Goal: Task Accomplishment & Management: Manage account settings

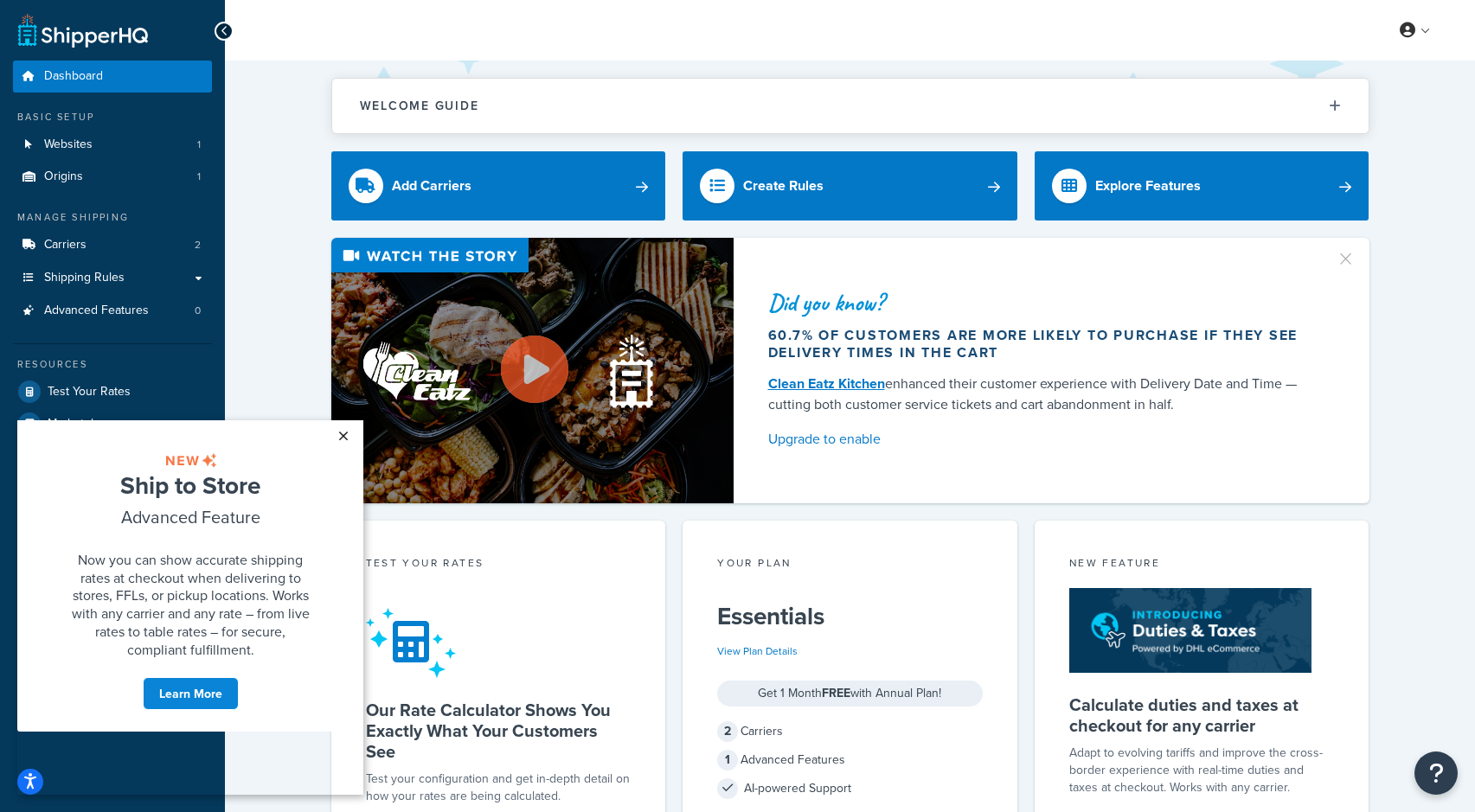
drag, startPoint x: 336, startPoint y: 432, endPoint x: 259, endPoint y: 771, distance: 347.6
click at [336, 432] on link "×" at bounding box center [343, 436] width 30 height 31
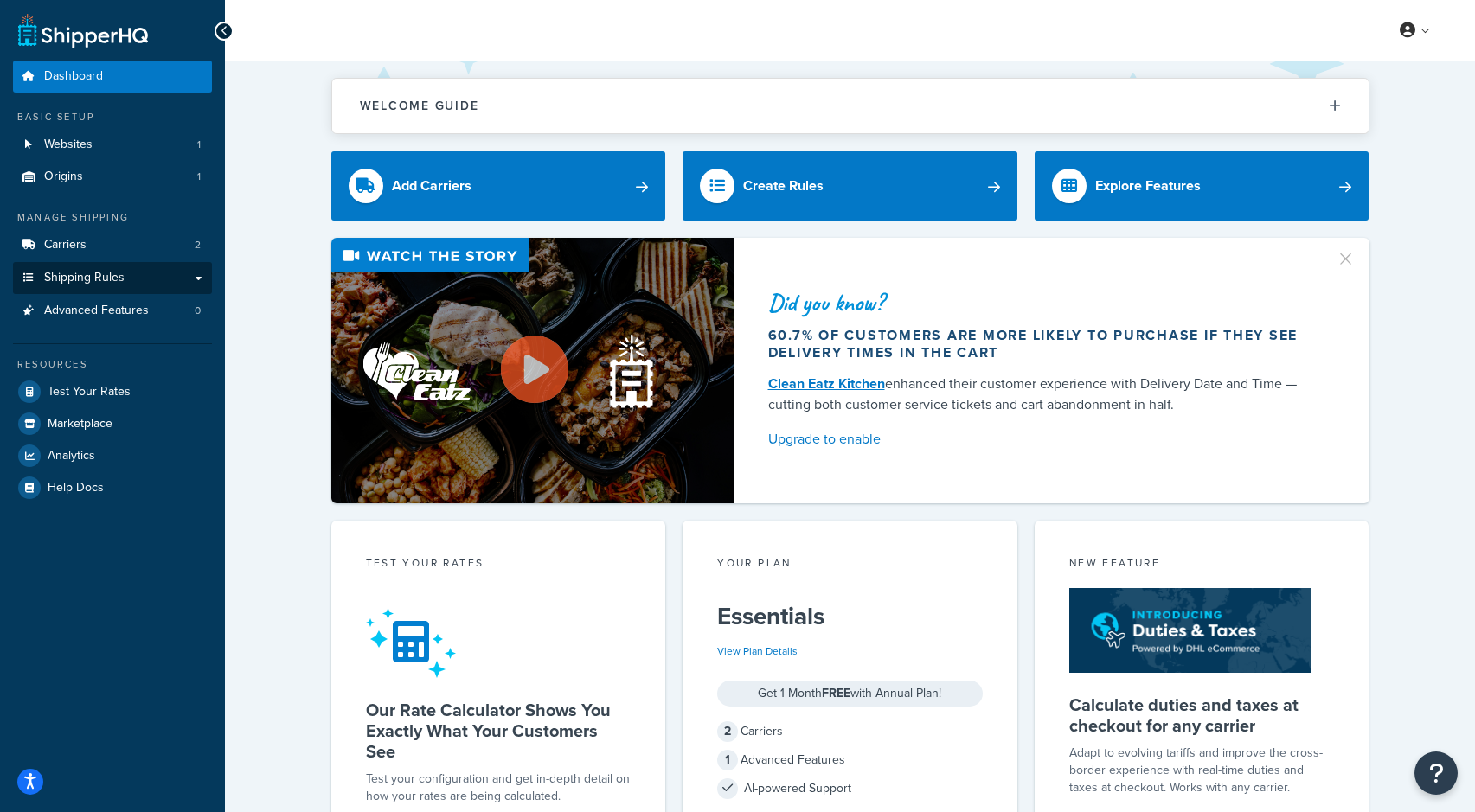
click at [176, 272] on link "Shipping Rules" at bounding box center [113, 278] width 199 height 32
click at [194, 273] on link "Shipping Rules" at bounding box center [113, 278] width 199 height 32
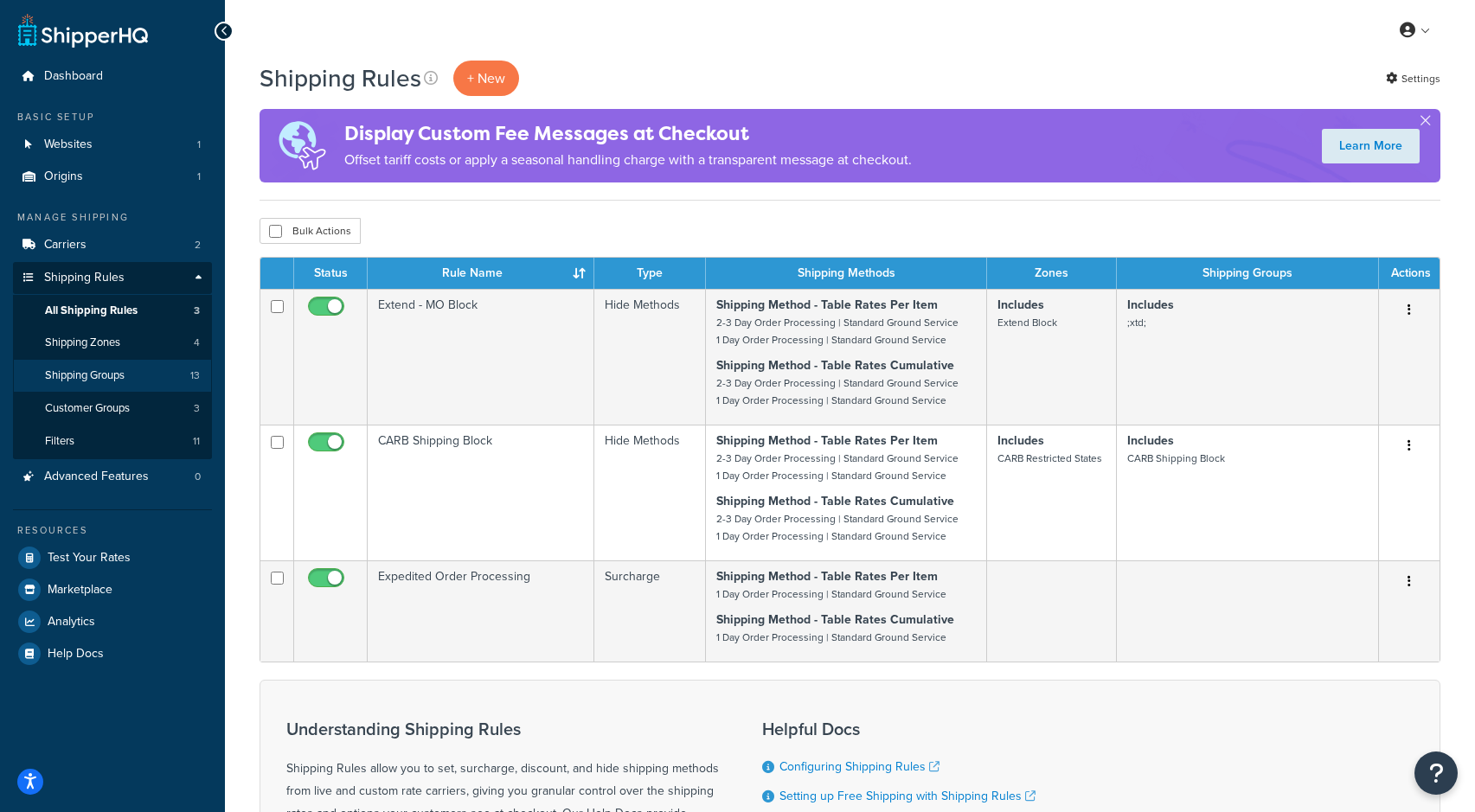
click at [111, 372] on span "Shipping Groups" at bounding box center [85, 376] width 79 height 15
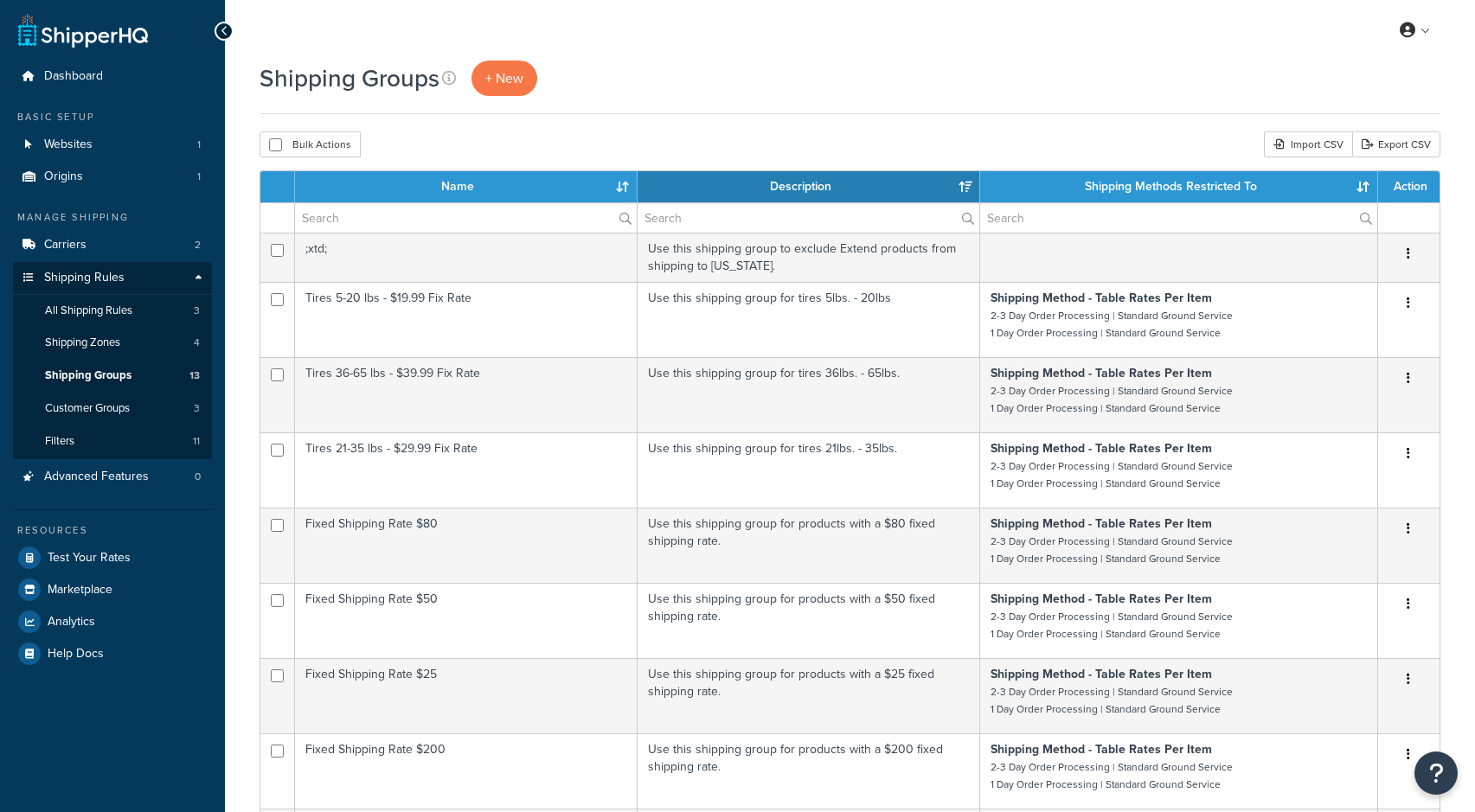
select select "15"
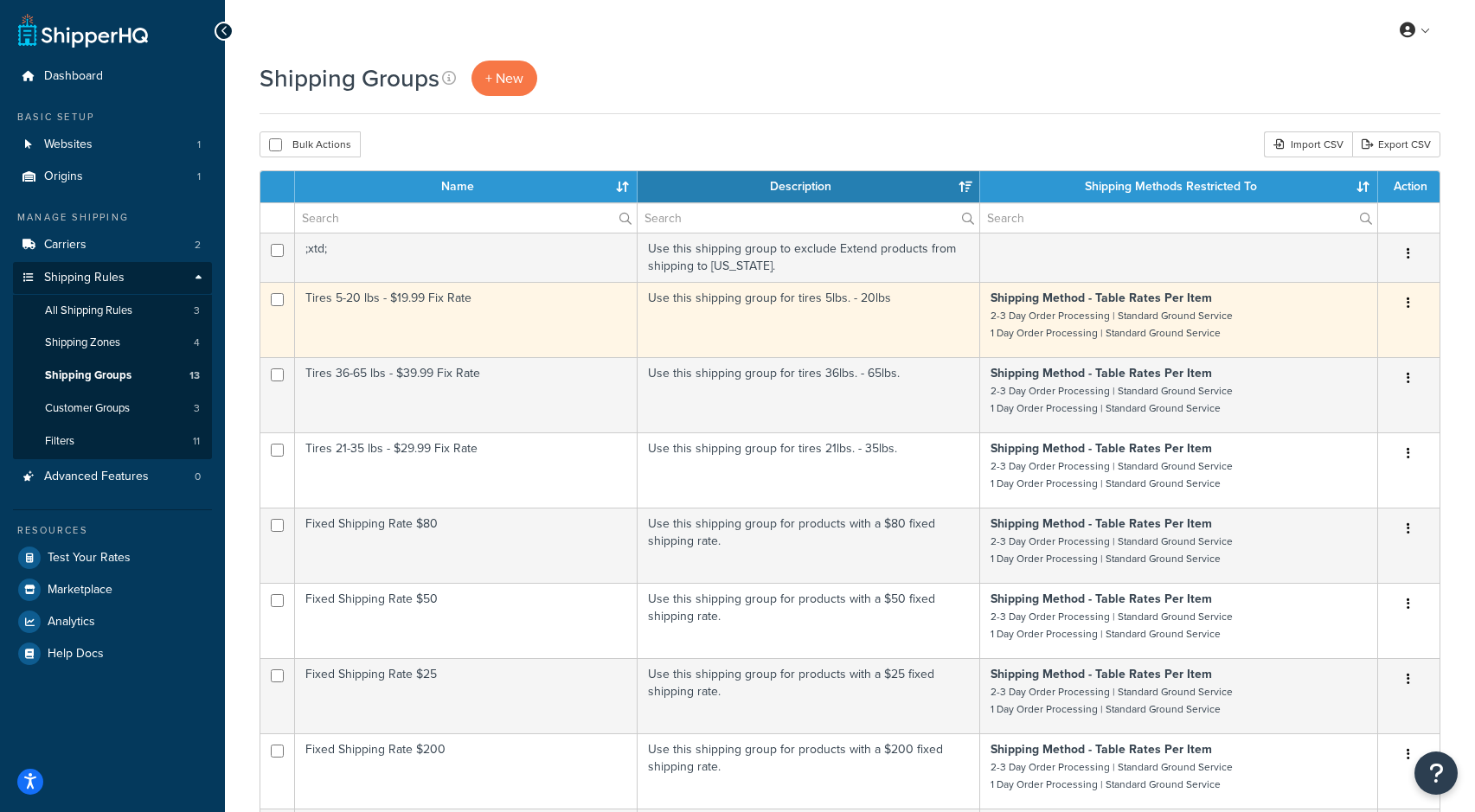
click at [1411, 303] on button "button" at bounding box center [1408, 302] width 24 height 27
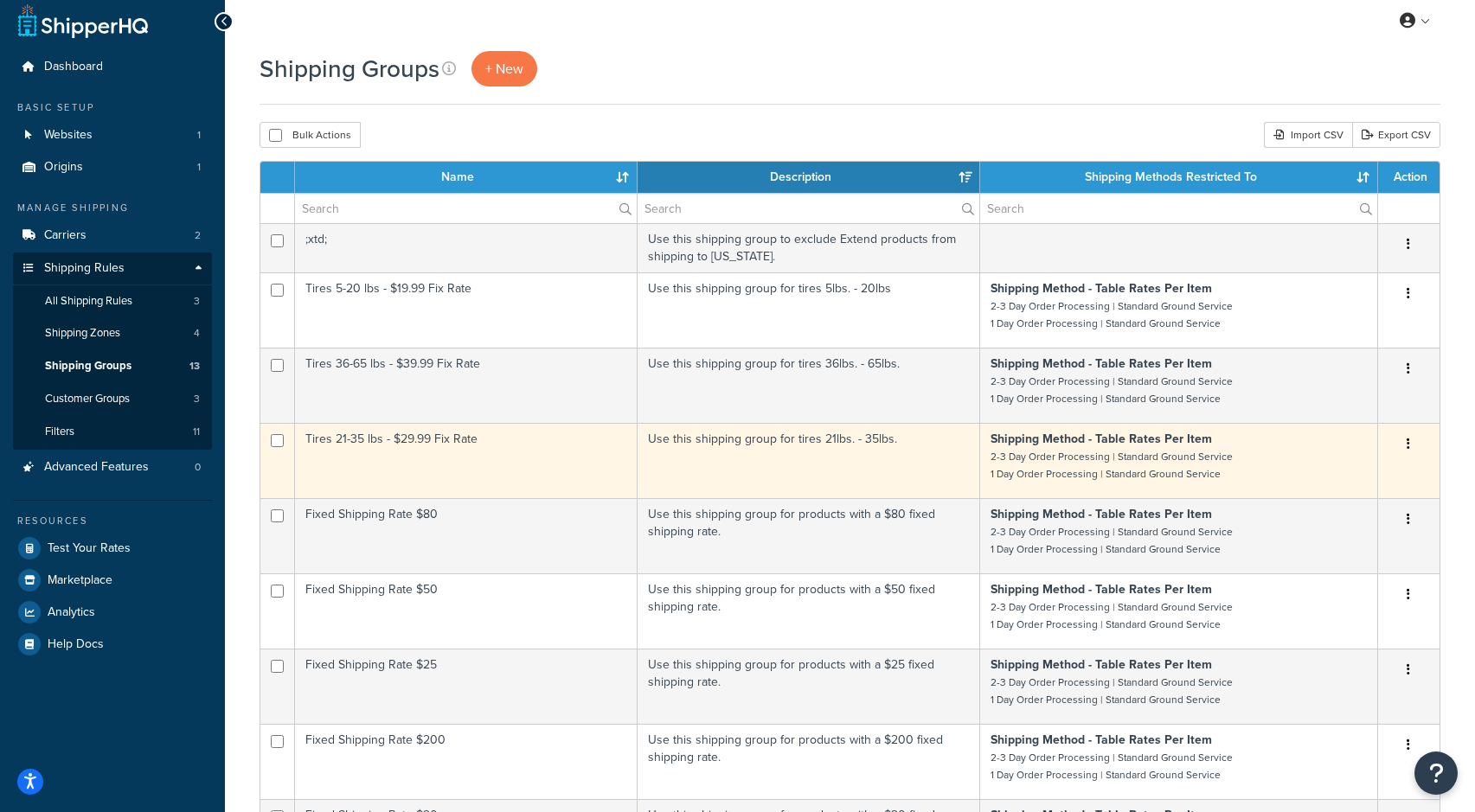
scroll to position [10, 0]
click at [1406, 444] on button "button" at bounding box center [1408, 443] width 24 height 27
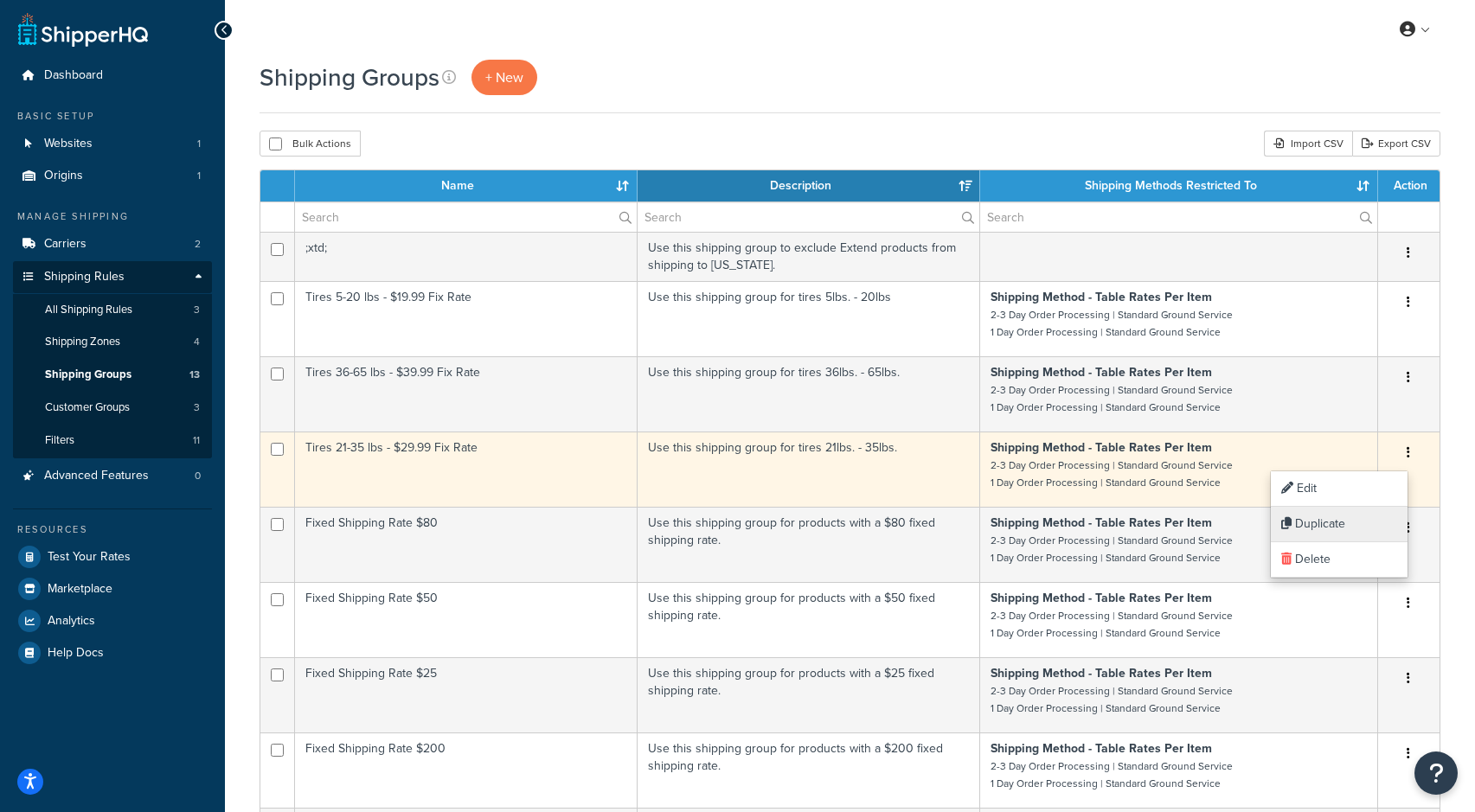
scroll to position [0, 0]
click at [1351, 514] on link "Duplicate" at bounding box center [1338, 525] width 137 height 35
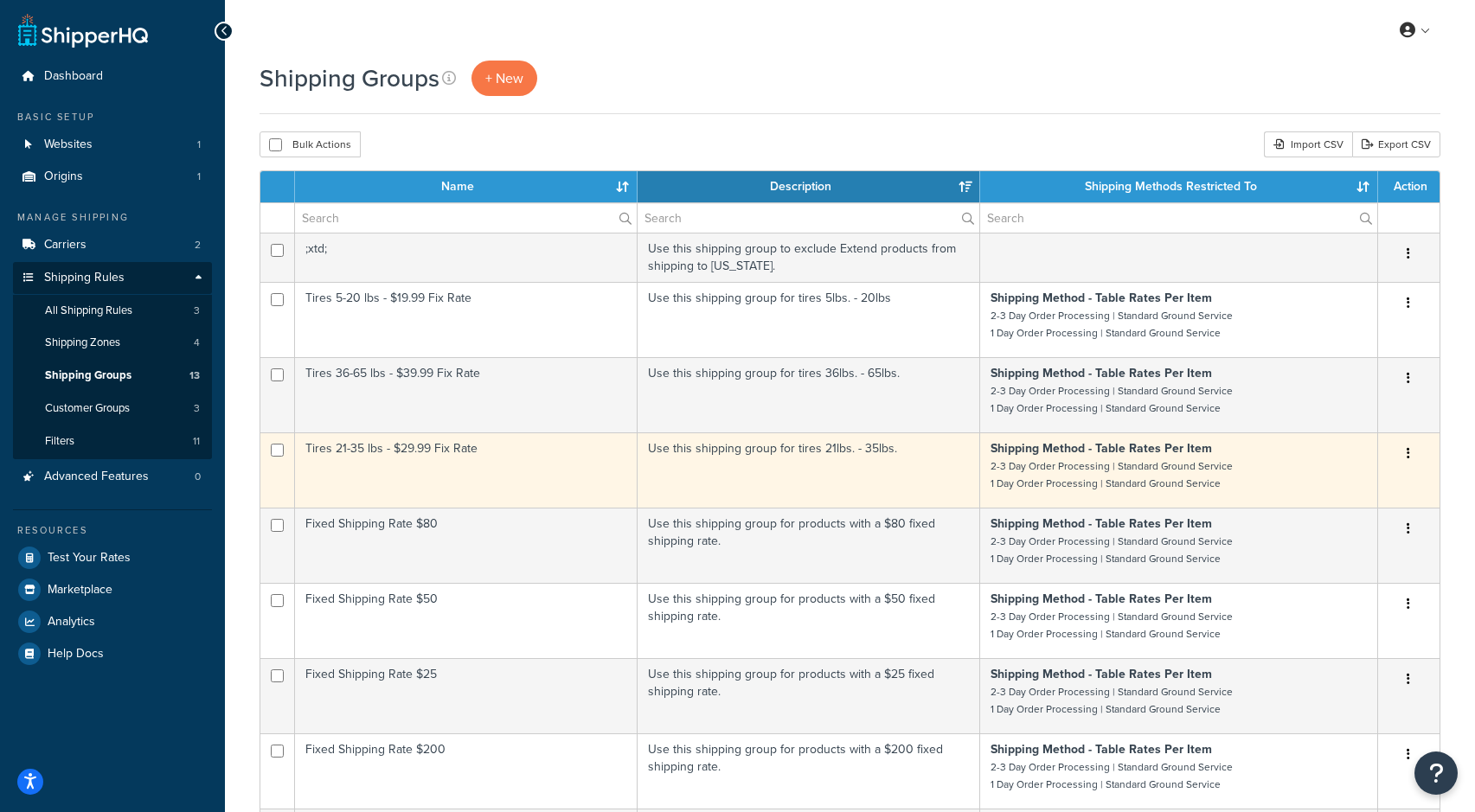
click at [1418, 452] on button "button" at bounding box center [1408, 453] width 24 height 27
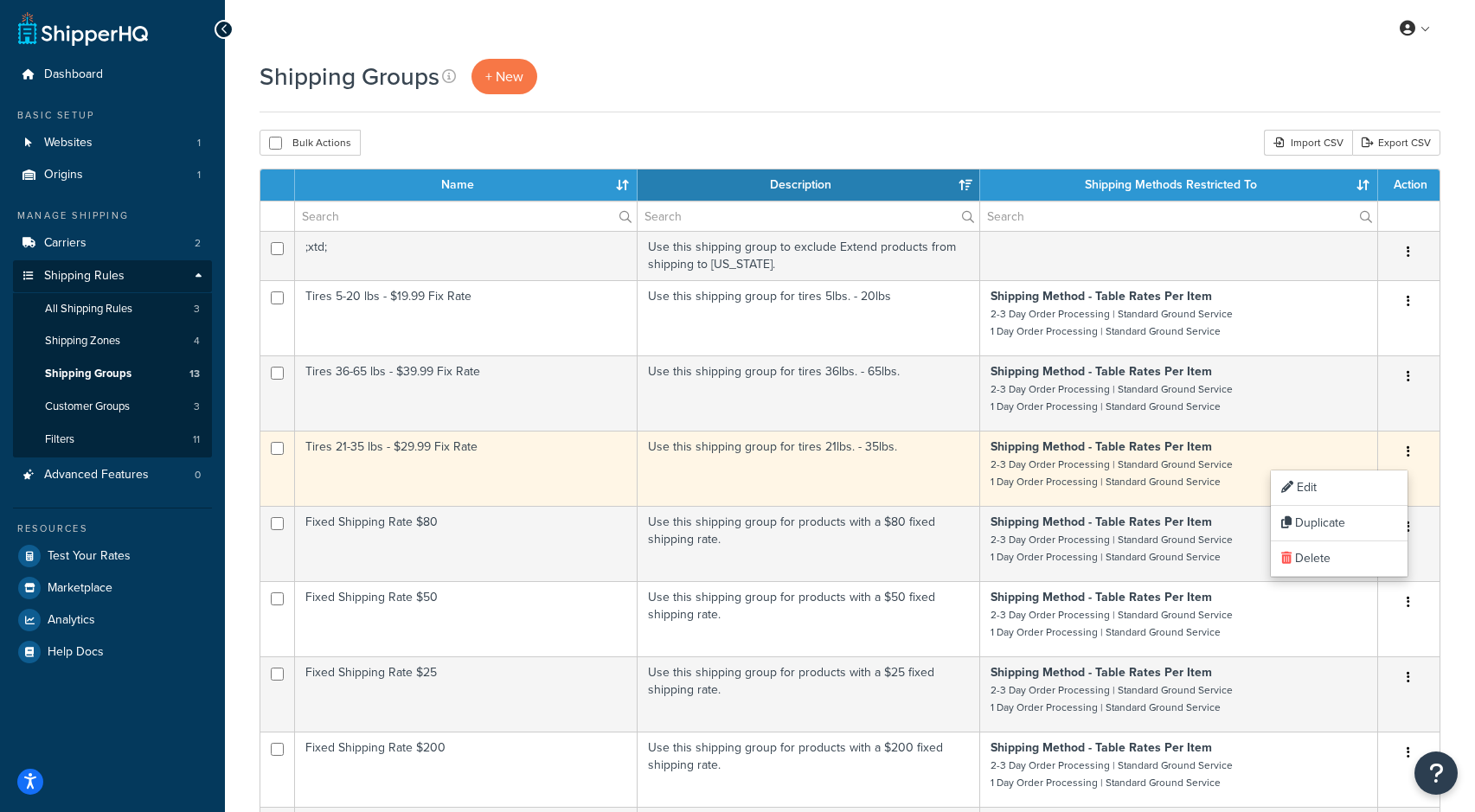
scroll to position [1, 0]
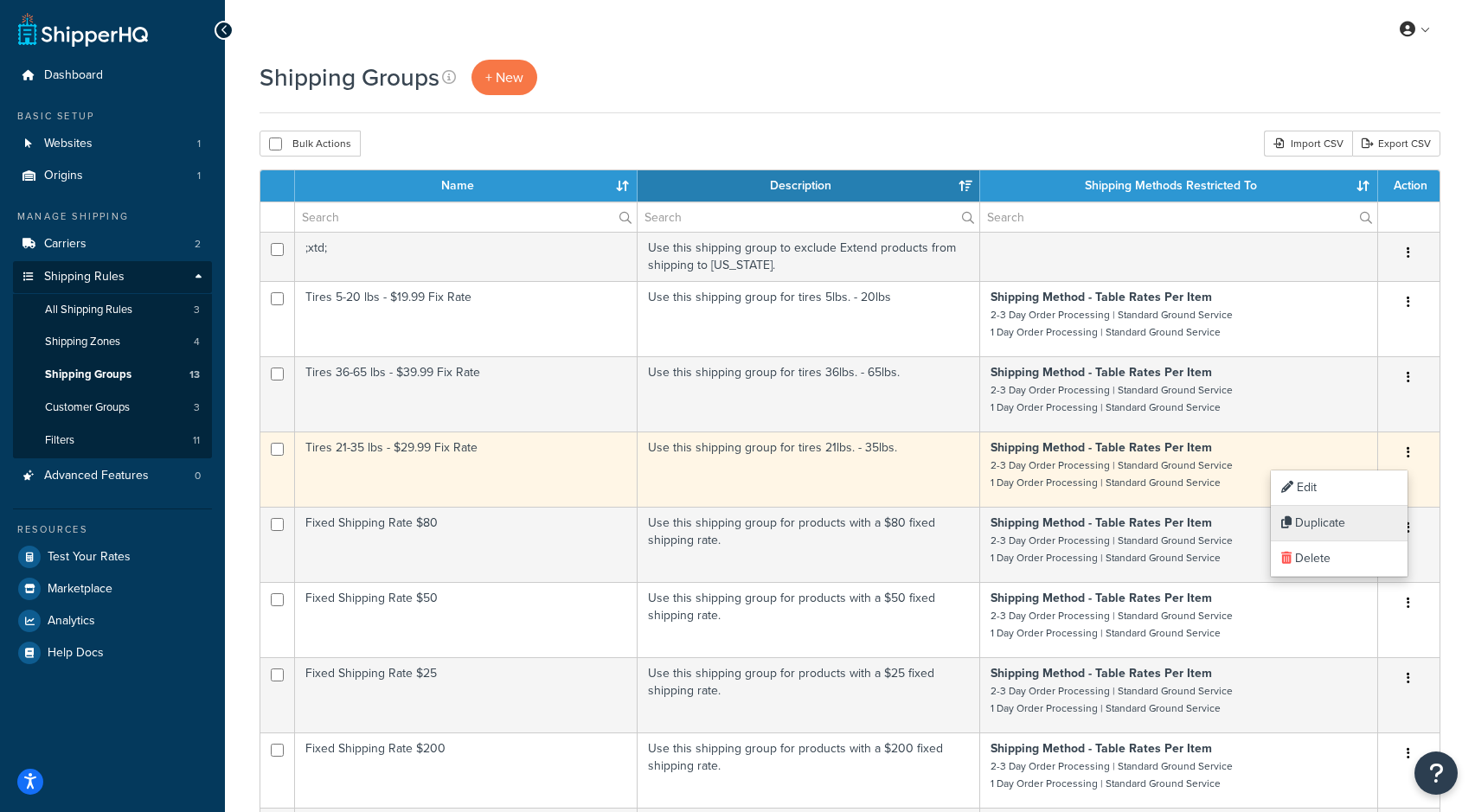
click at [1336, 519] on link "Duplicate" at bounding box center [1338, 524] width 137 height 35
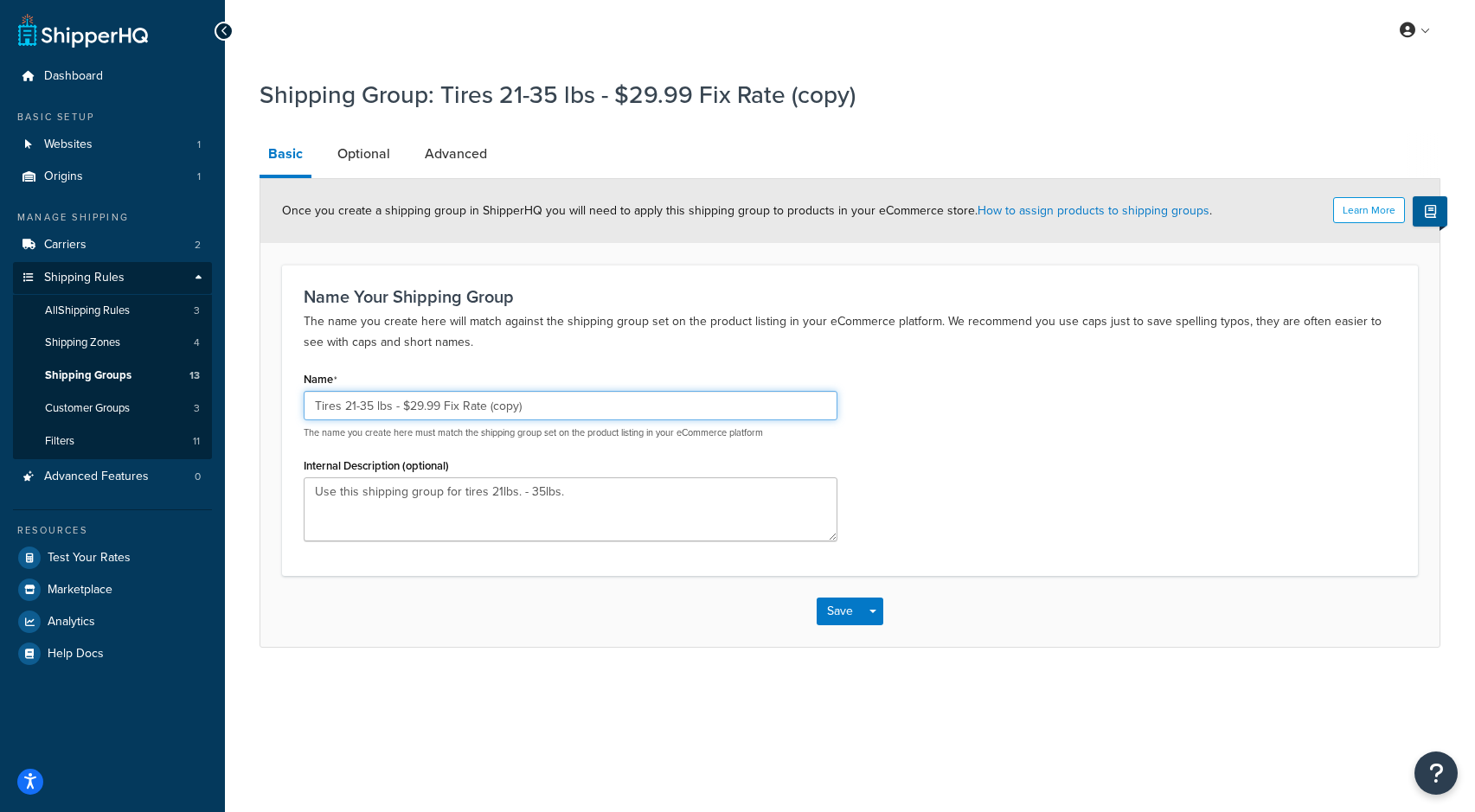
drag, startPoint x: 400, startPoint y: 408, endPoint x: 285, endPoint y: 393, distance: 116.0
click at [285, 393] on div "Name Your Shipping Group The name you create here will match against the shippi…" at bounding box center [850, 420] width 1135 height 310
type input "Fixed Shipping Rate $29.99"
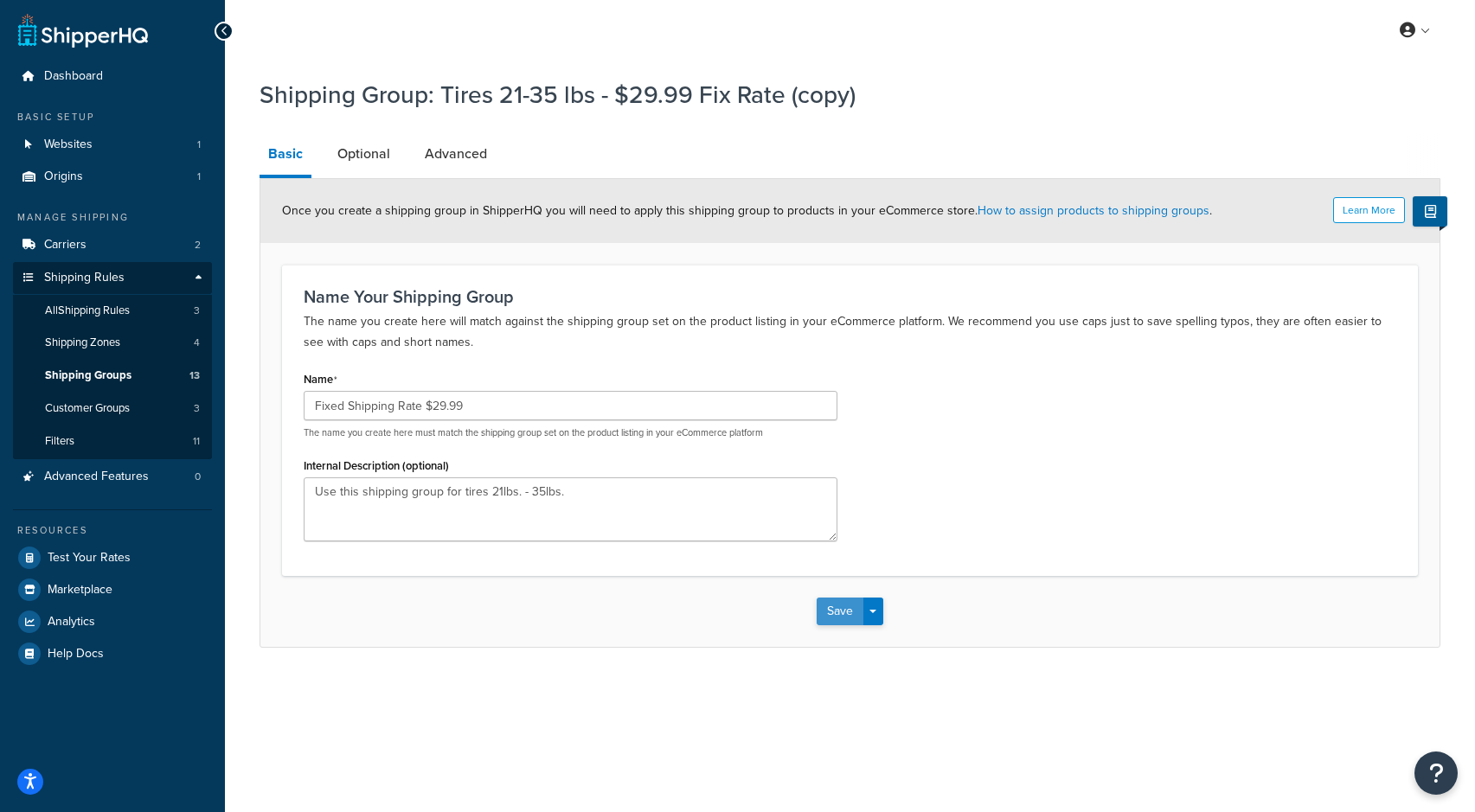
click at [844, 605] on button "Save" at bounding box center [840, 611] width 47 height 27
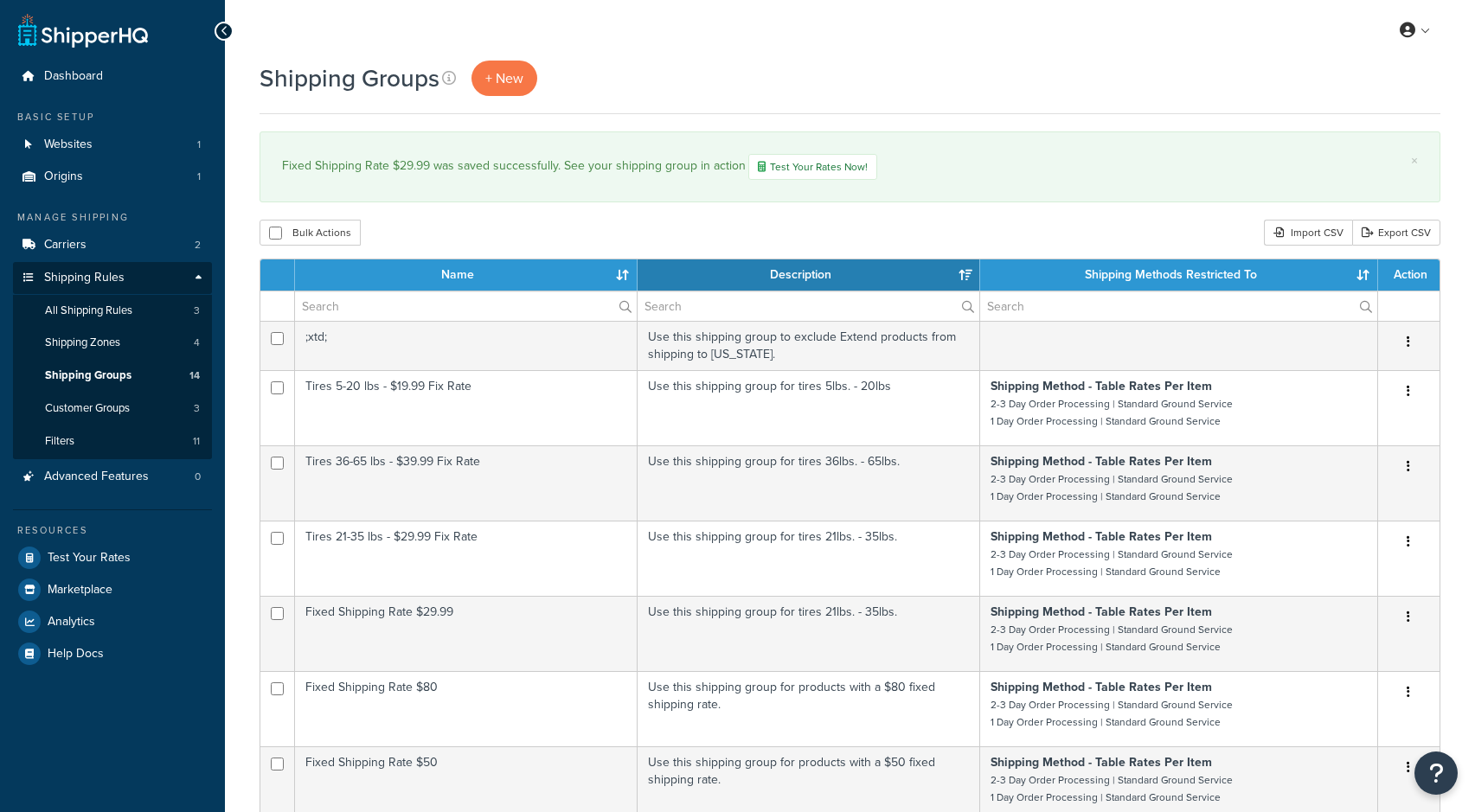
select select "15"
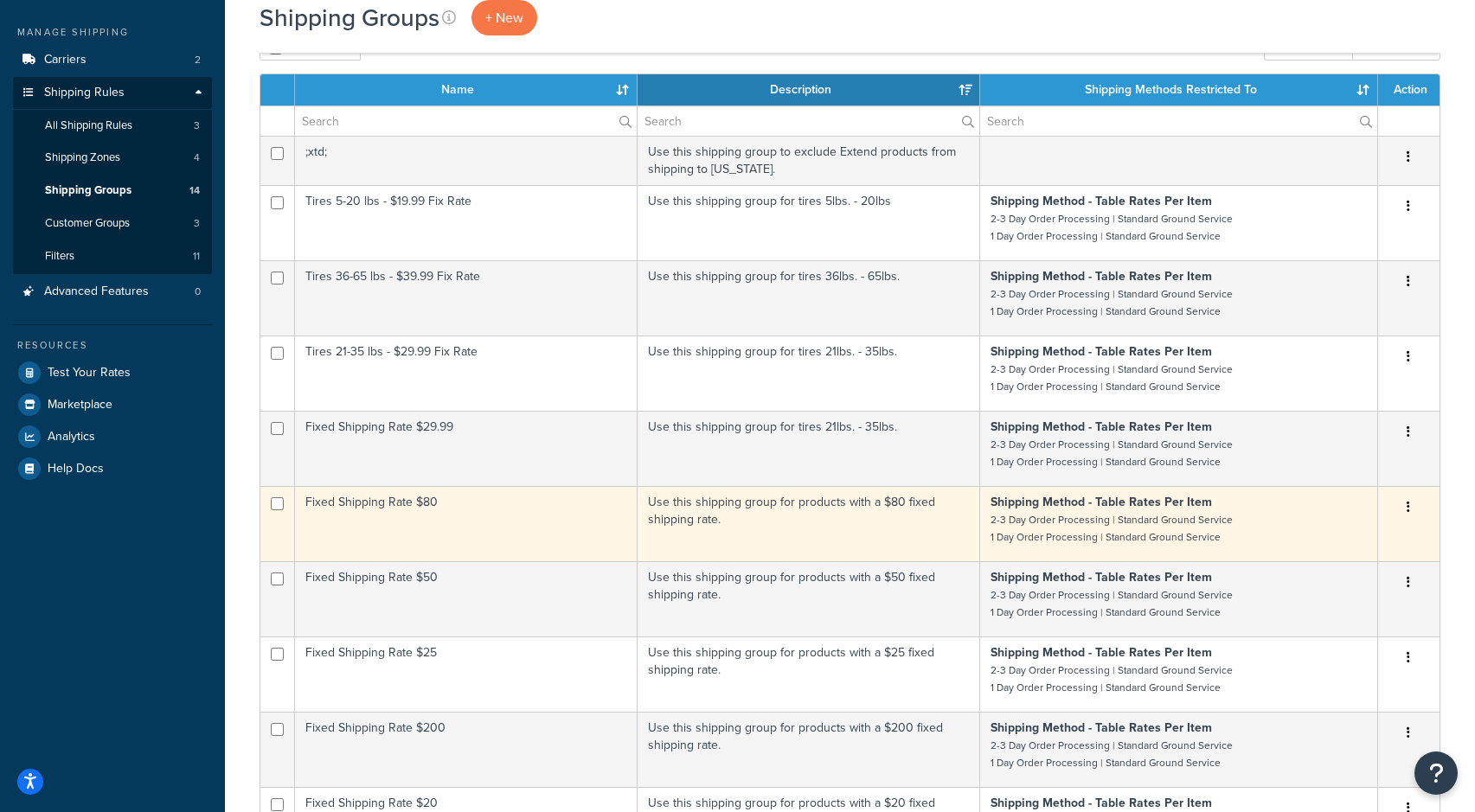
scroll to position [186, 0]
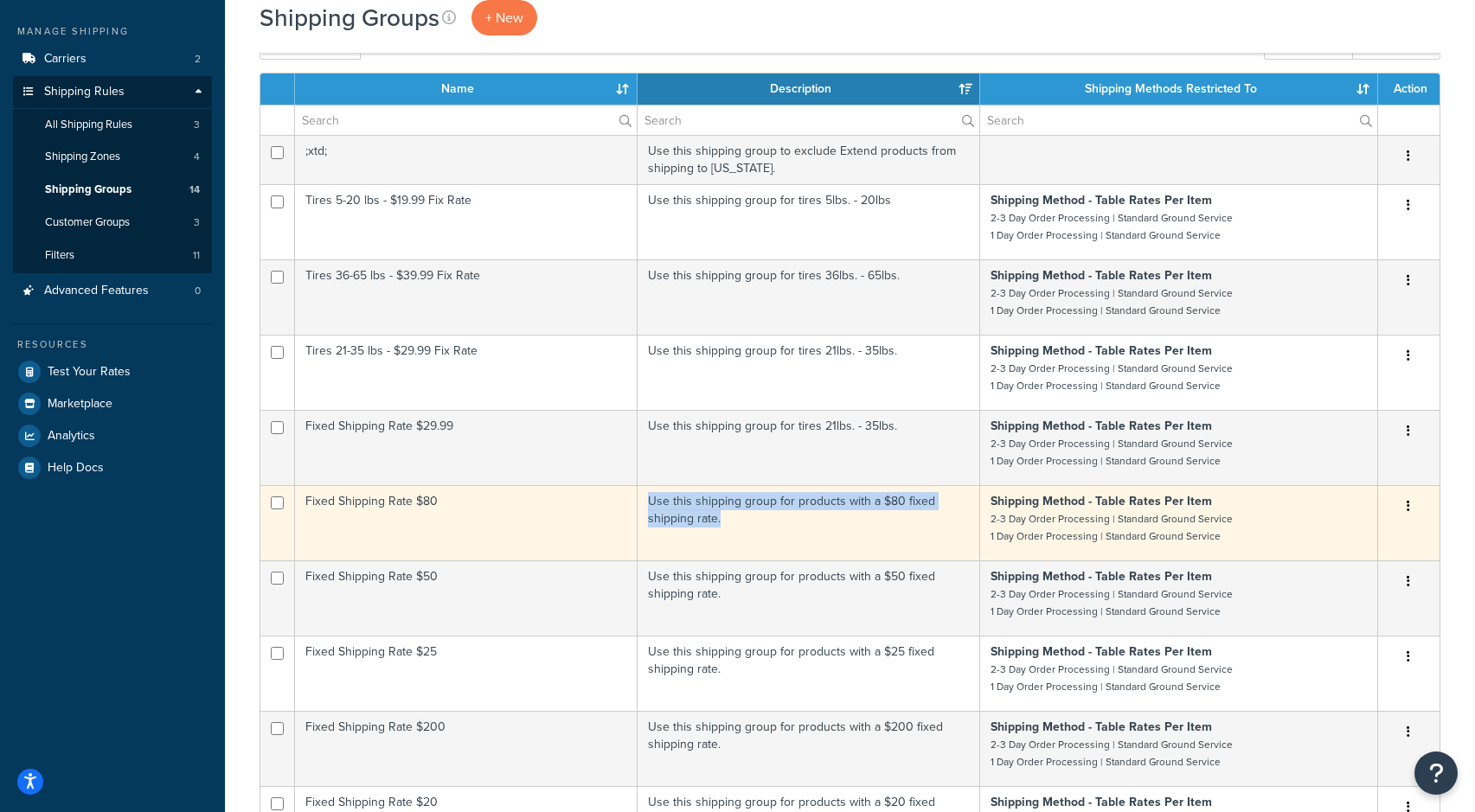
drag, startPoint x: 663, startPoint y: 506, endPoint x: 752, endPoint y: 523, distance: 90.6
click at [752, 523] on td "Use this shipping group for products with a $80 fixed shipping rate." at bounding box center [809, 522] width 342 height 75
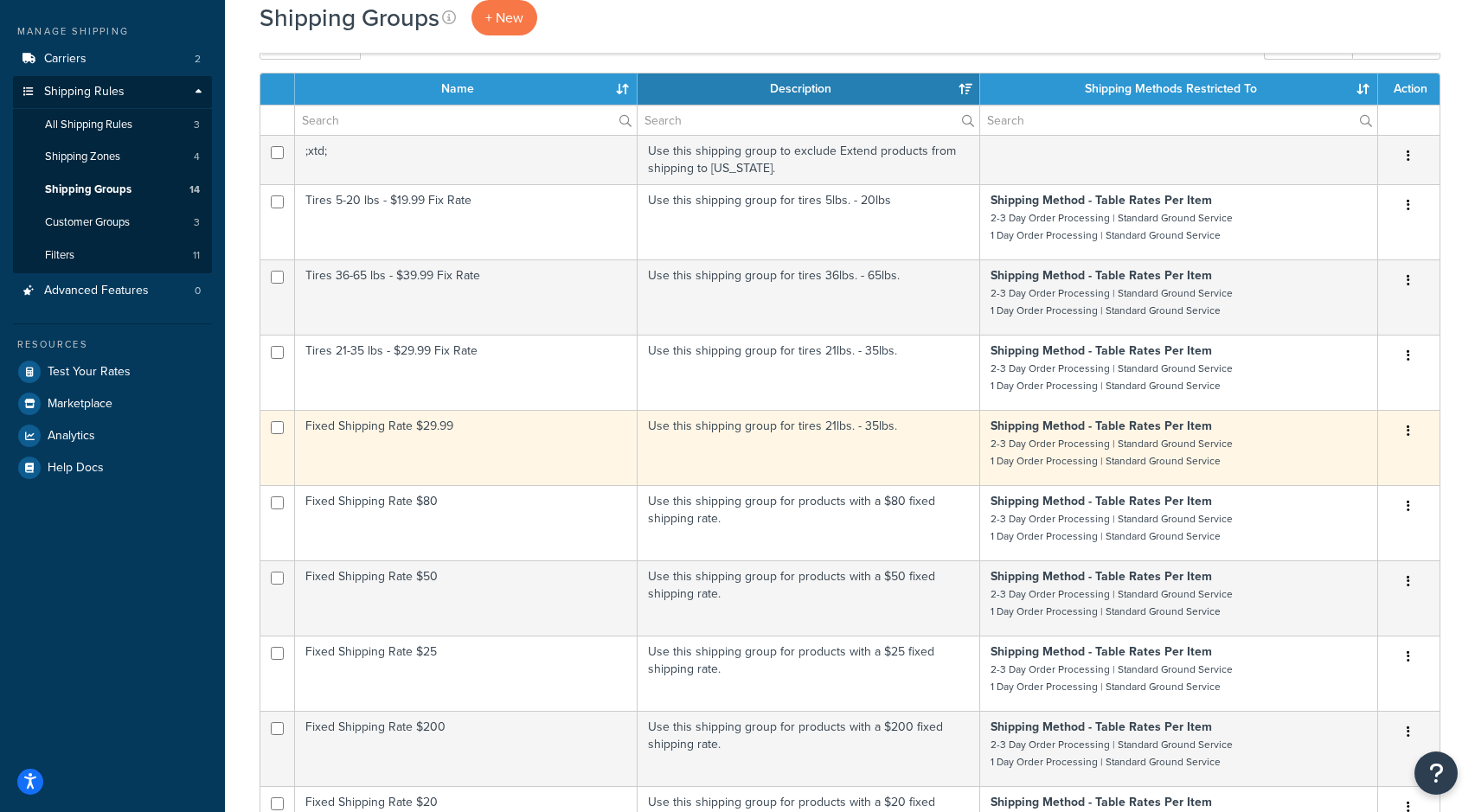
click at [680, 430] on td "Use this shipping group for tires 21lbs. - 35lbs." at bounding box center [809, 447] width 342 height 75
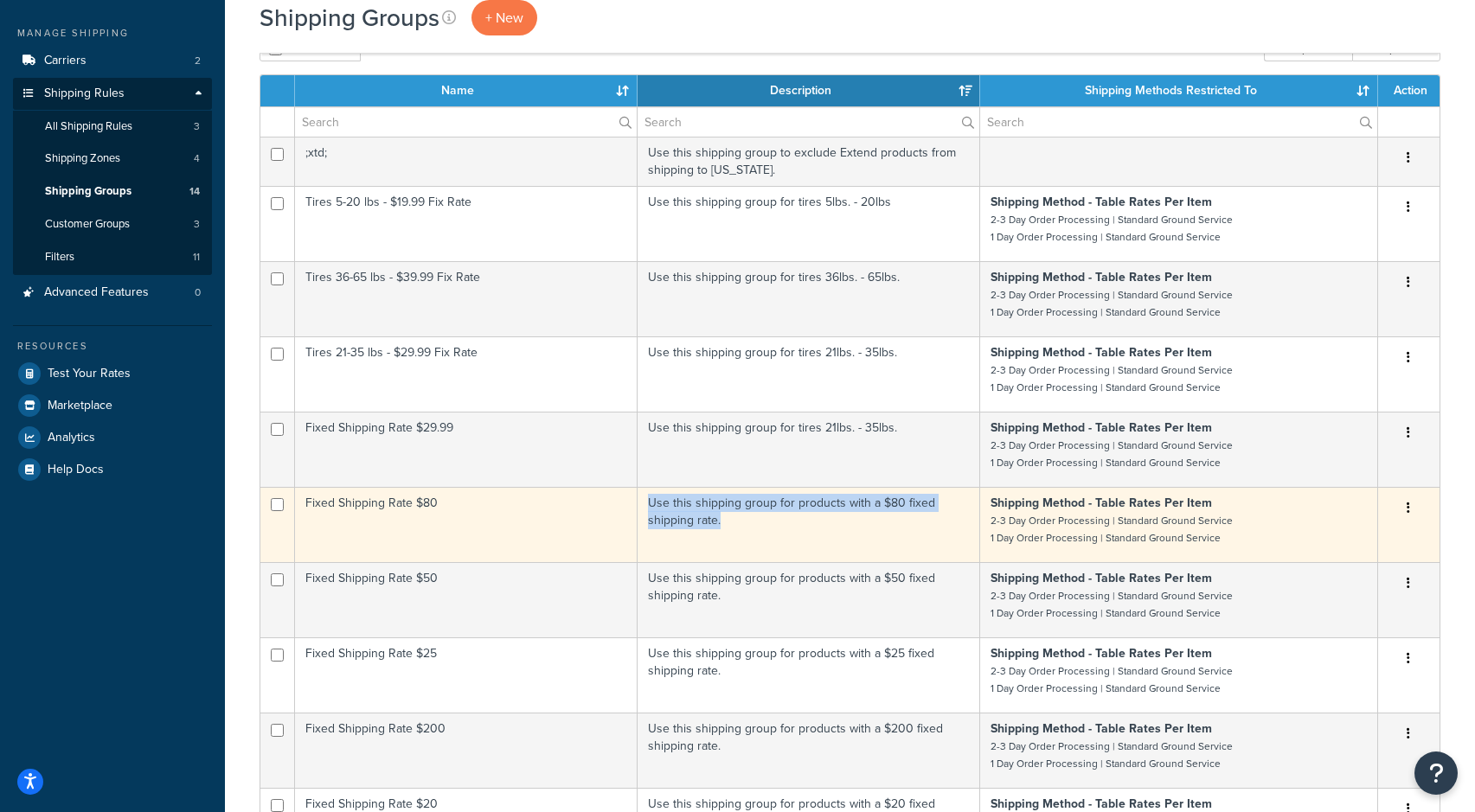
drag, startPoint x: 735, startPoint y: 520, endPoint x: 655, endPoint y: 500, distance: 82.5
click at [655, 500] on td "Use this shipping group for products with a $80 fixed shipping rate." at bounding box center [809, 524] width 342 height 75
copy td "Use this shipping group for products with a $80 fixed shipping rate."
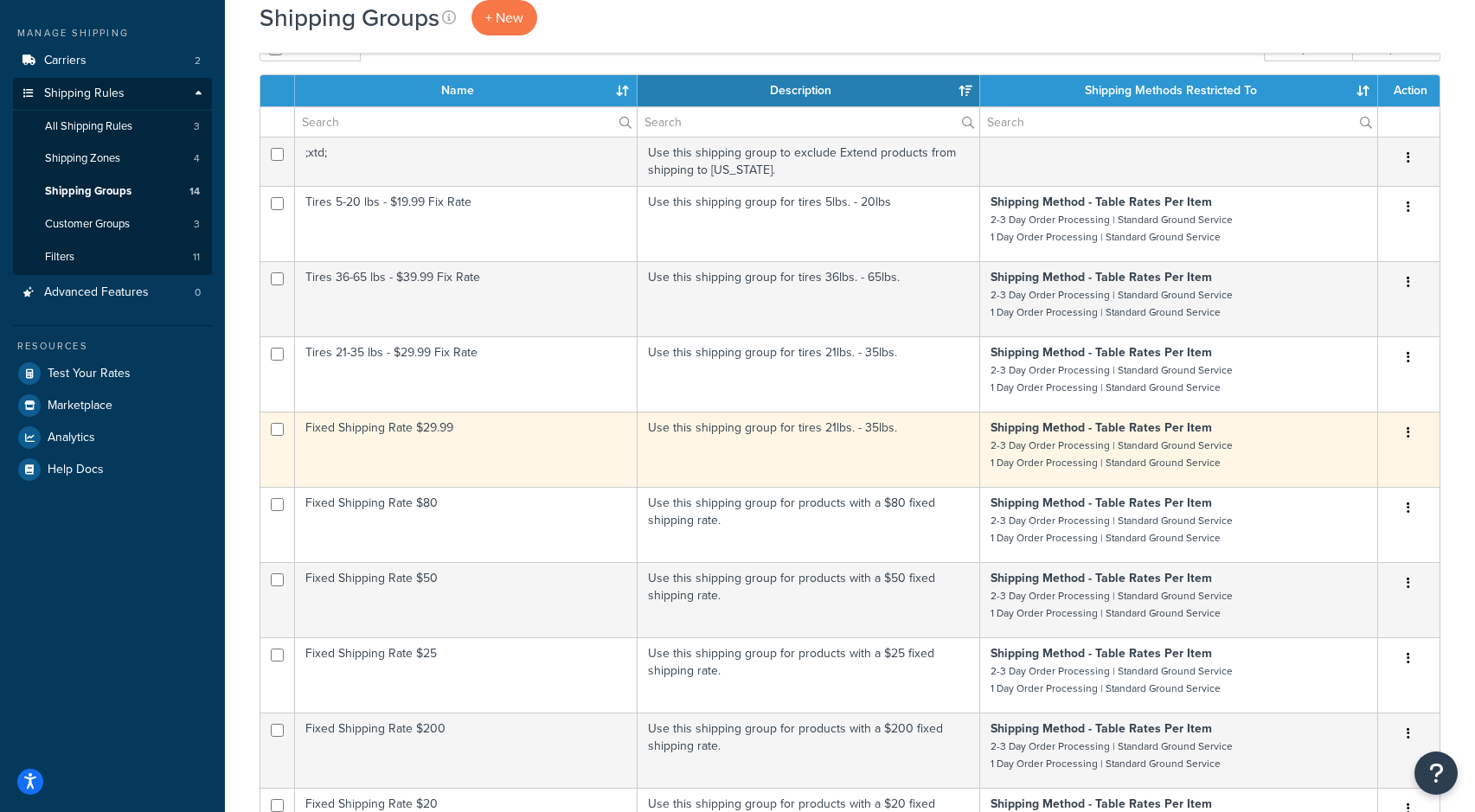
click at [734, 437] on td "Use this shipping group for tires 21lbs. - 35lbs." at bounding box center [809, 449] width 342 height 75
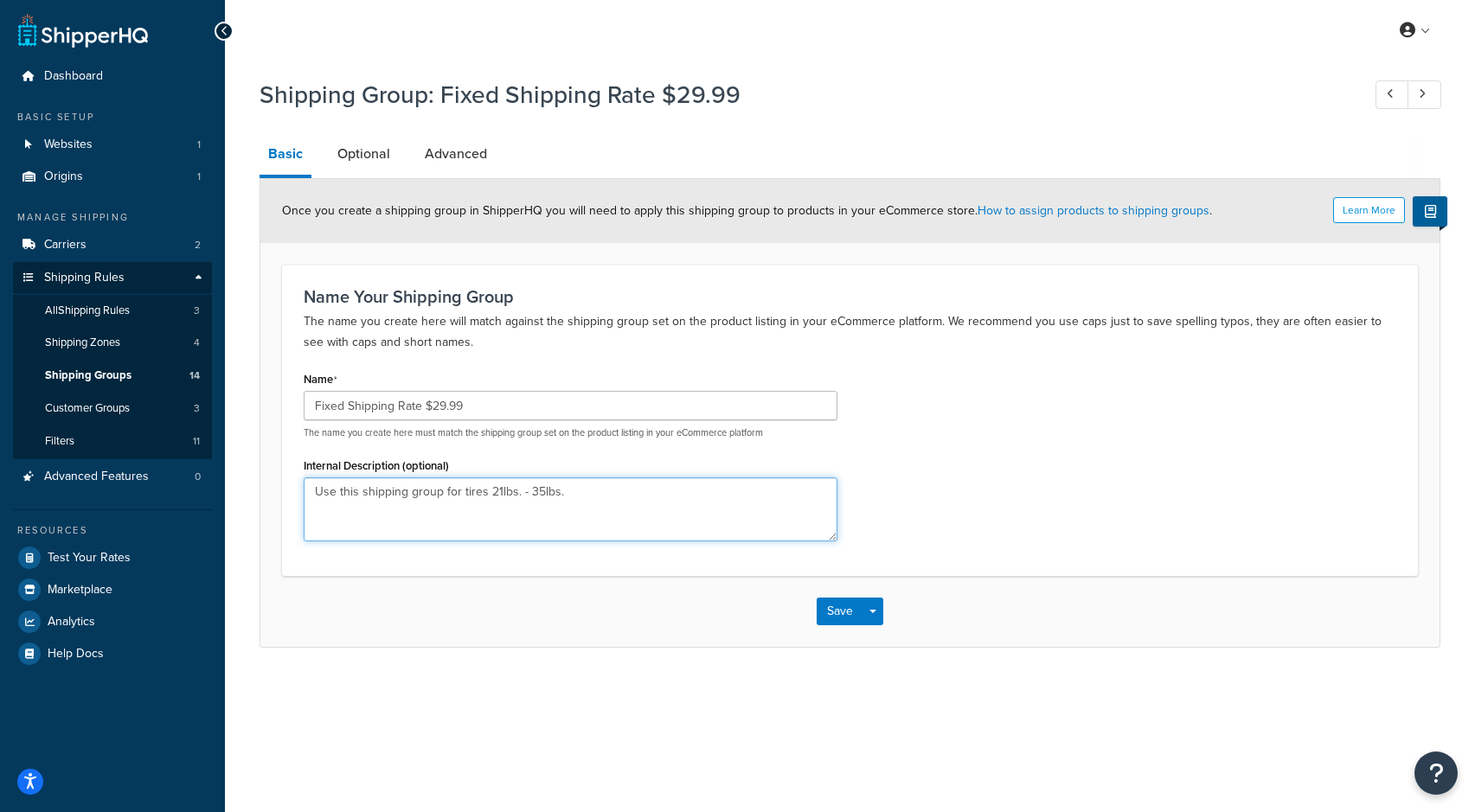
click at [475, 480] on textarea "Use this shipping group for tires 21lbs. - 35lbs." at bounding box center [570, 509] width 534 height 64
paste textarea
click at [760, 511] on textarea "Internal Description (optional)" at bounding box center [570, 509] width 534 height 64
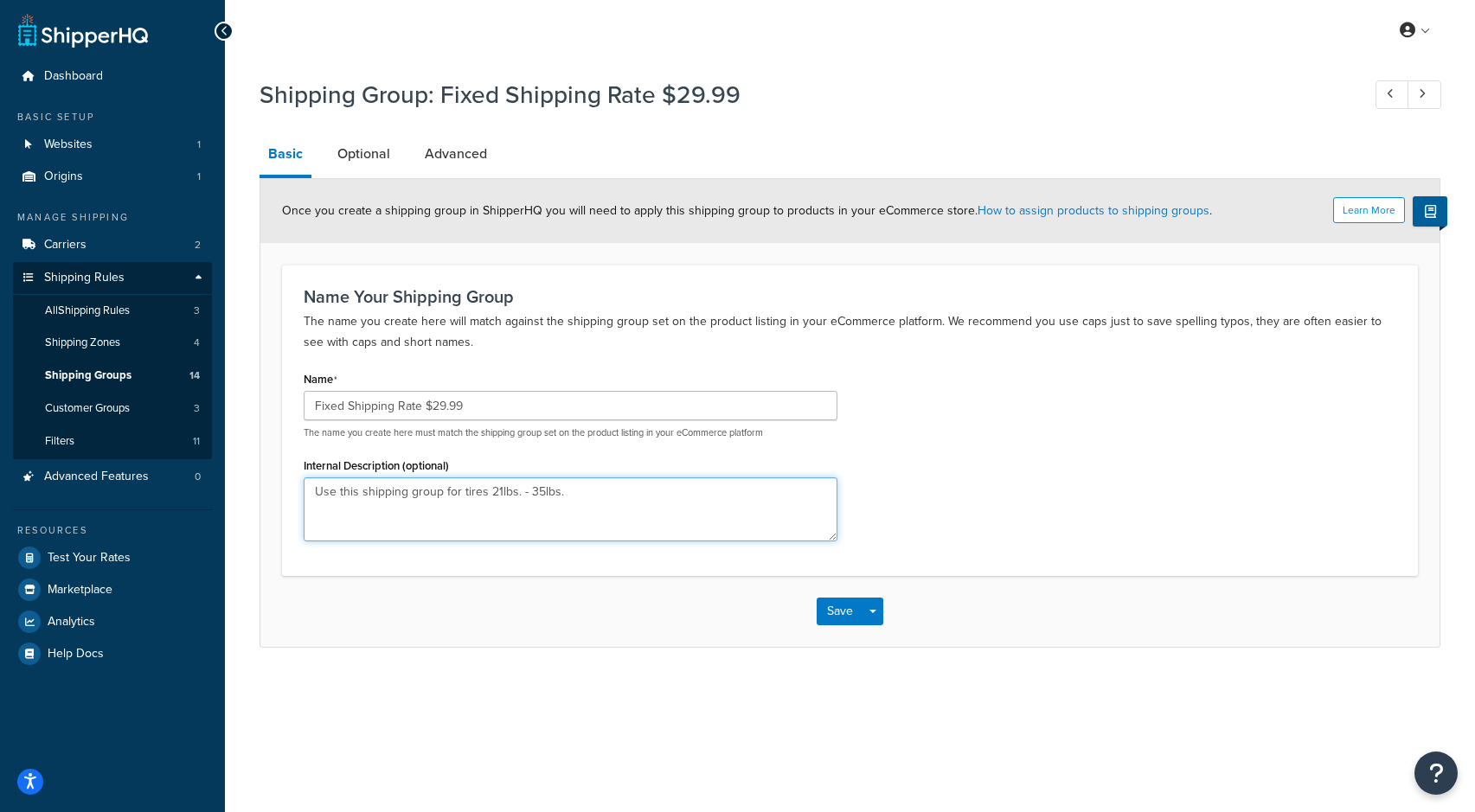
click at [549, 496] on textarea "Use this shipping group for tires 21lbs. - 35lbs." at bounding box center [570, 509] width 534 height 64
click at [550, 496] on textarea "Use this shipping group for tires 21lbs. - 35lbs." at bounding box center [570, 509] width 534 height 64
paste textarea "products with a $80 fixed shipping rate"
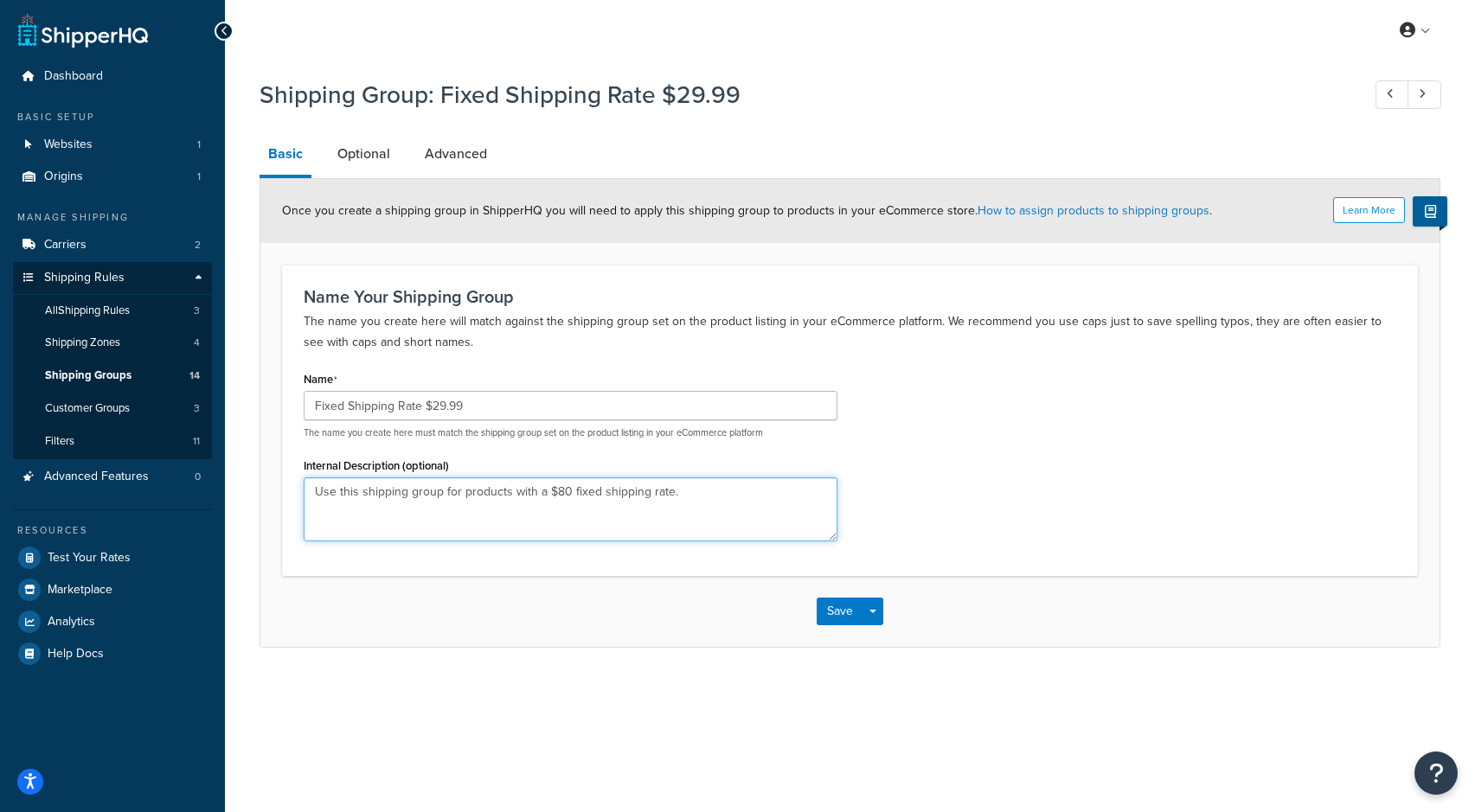
drag, startPoint x: 551, startPoint y: 492, endPoint x: 565, endPoint y: 489, distance: 14.3
click at [565, 491] on textarea "Use this shipping group for products with a $80 fixed shipping rate." at bounding box center [570, 509] width 534 height 64
type textarea "Use this shipping group for products with a $29.99 fixed shipping rate."
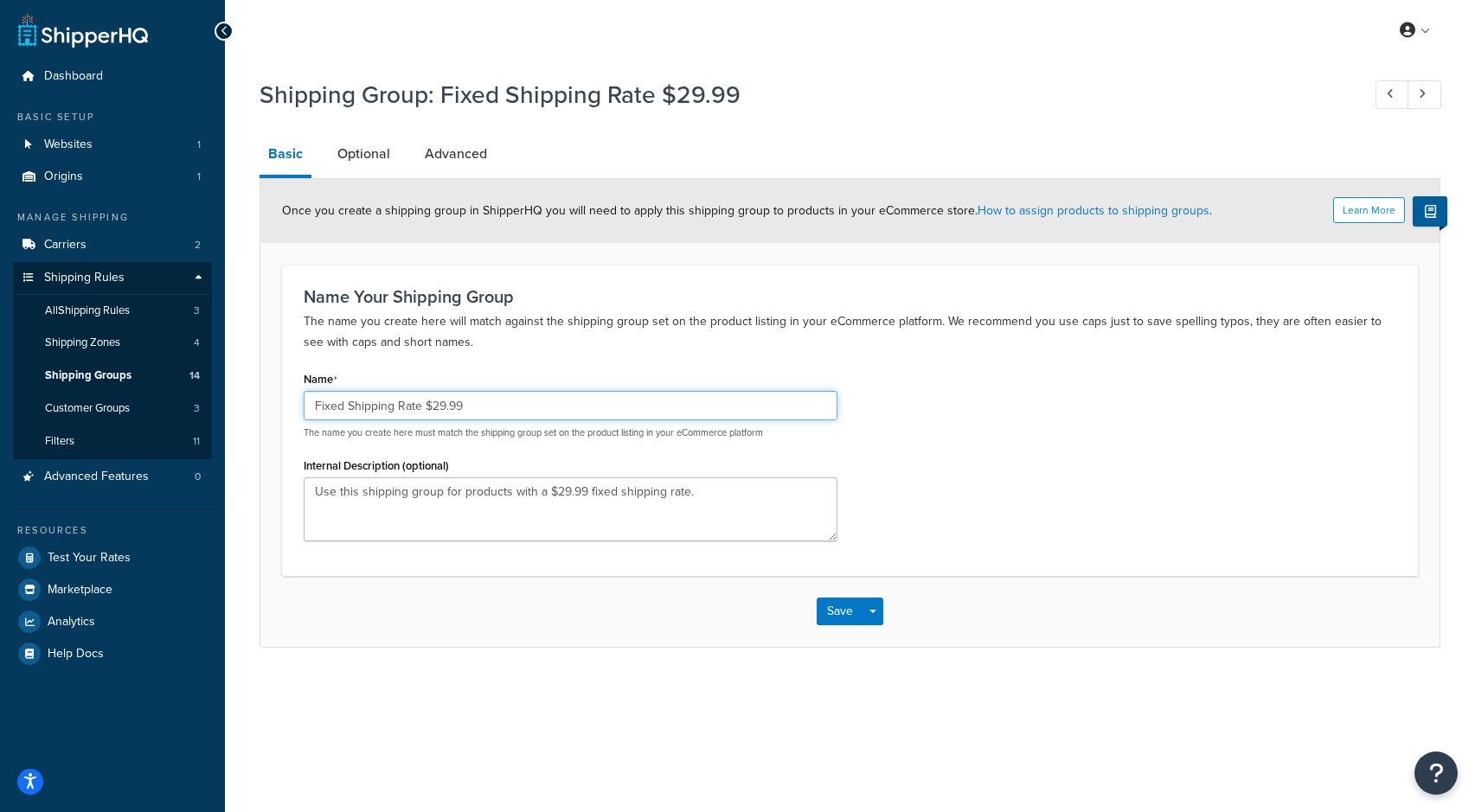
click at [474, 404] on input "Fixed Shipping Rate $29.99" at bounding box center [570, 405] width 534 height 29
drag, startPoint x: 316, startPoint y: 410, endPoint x: 244, endPoint y: 399, distance: 72.8
click at [244, 399] on div "Shipping Group: Fixed Shipping Rate $29.99 Basic Optional Advanced Learn More O…" at bounding box center [850, 379] width 1250 height 622
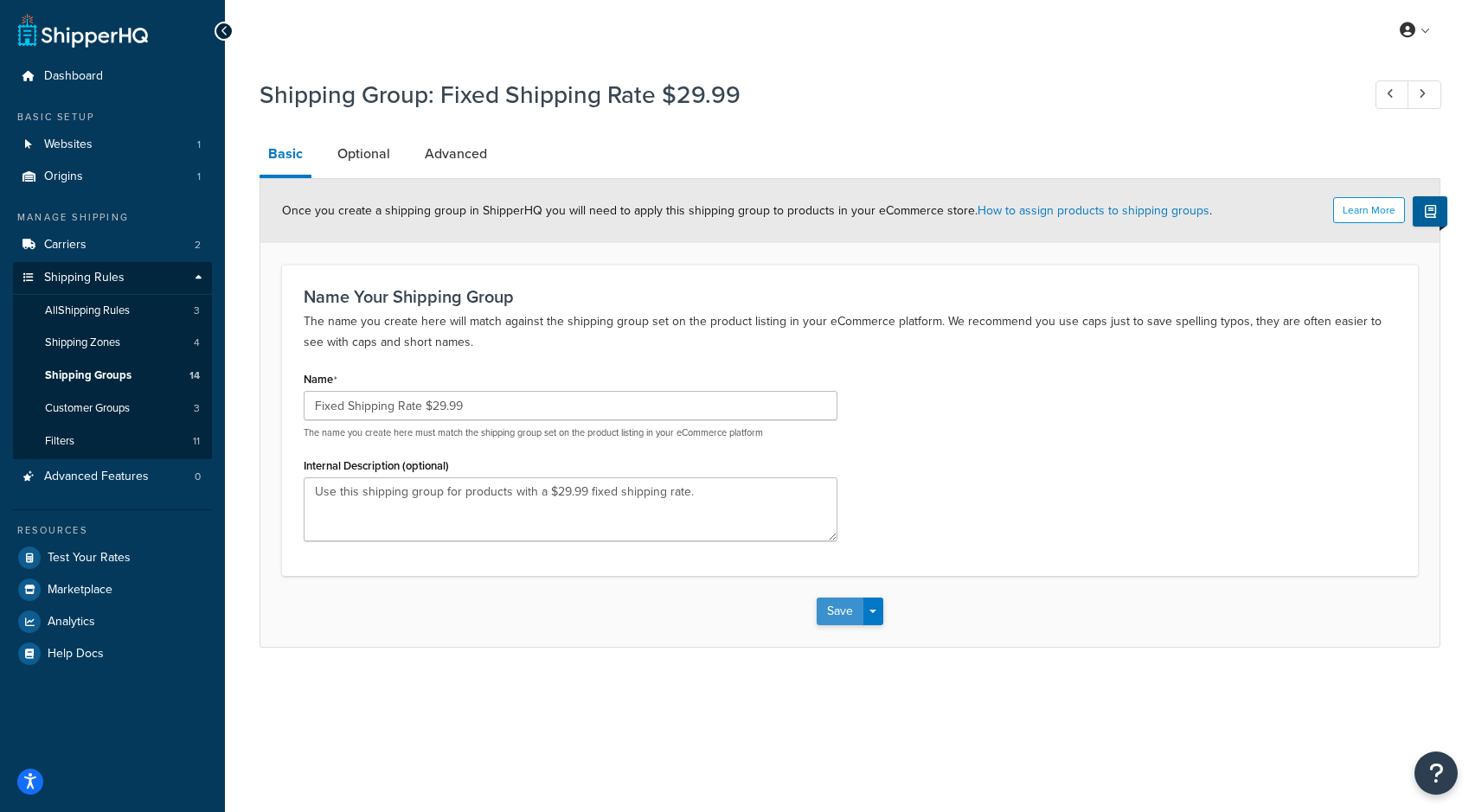
click at [829, 612] on button "Save" at bounding box center [840, 611] width 47 height 27
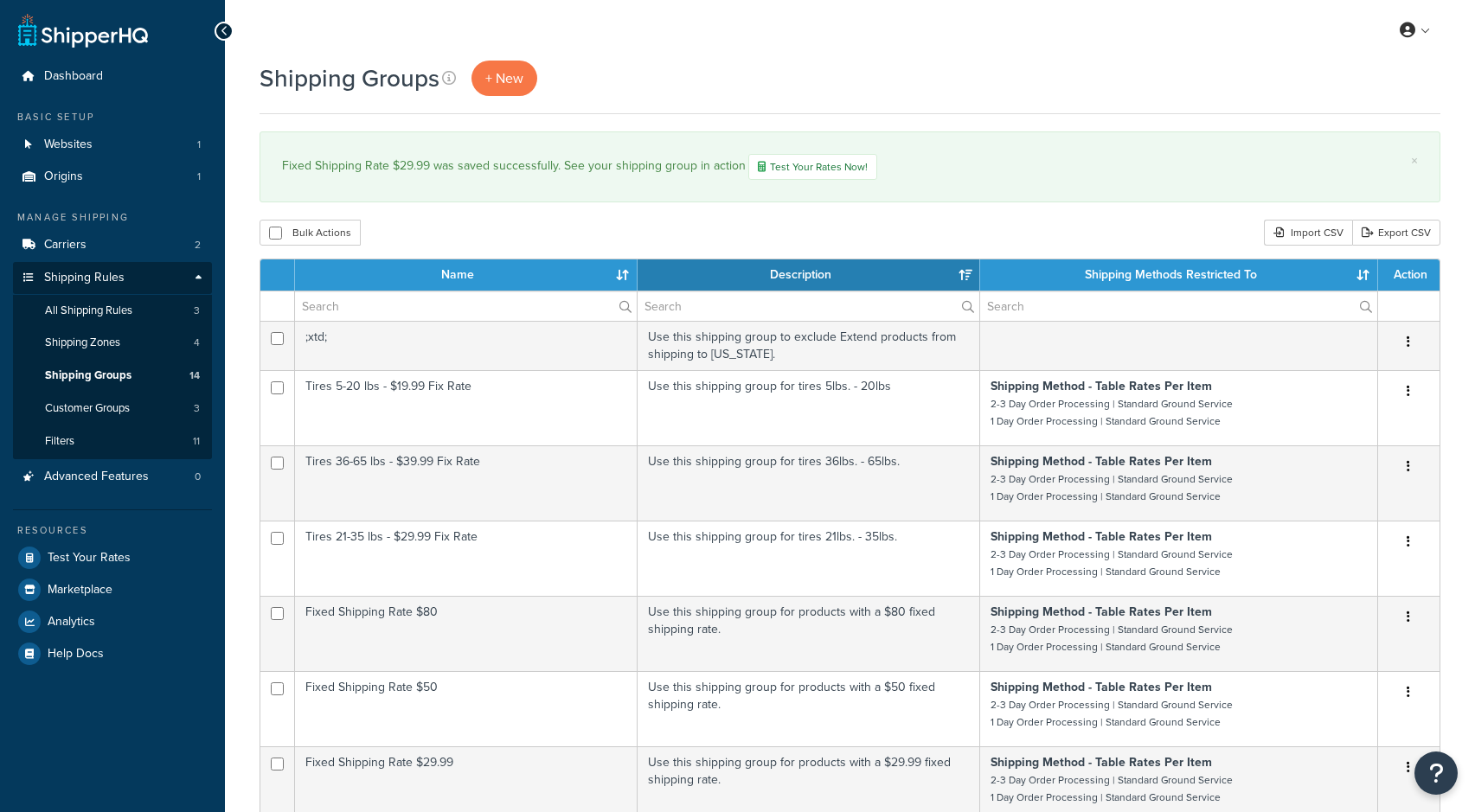
select select "15"
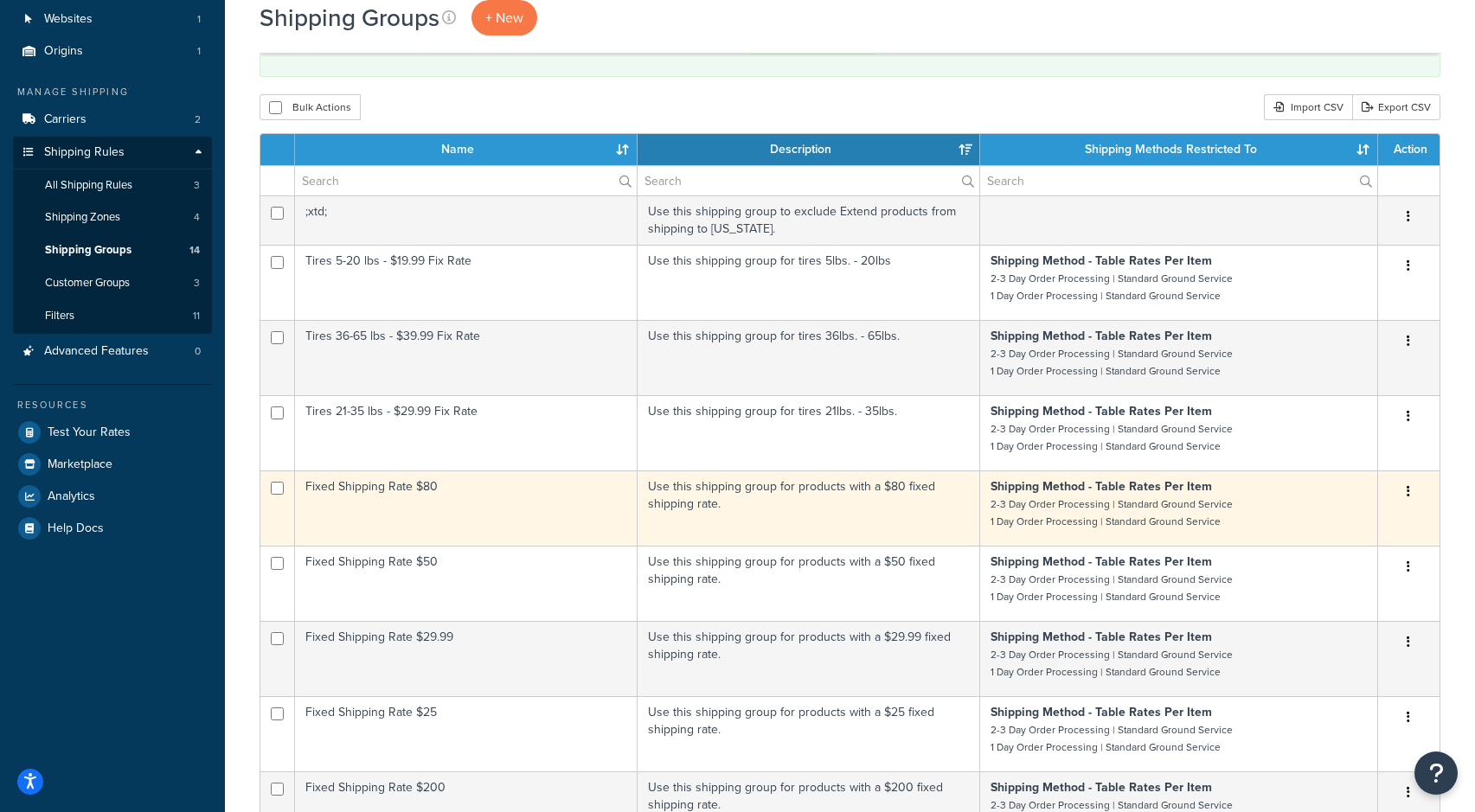
scroll to position [127, 0]
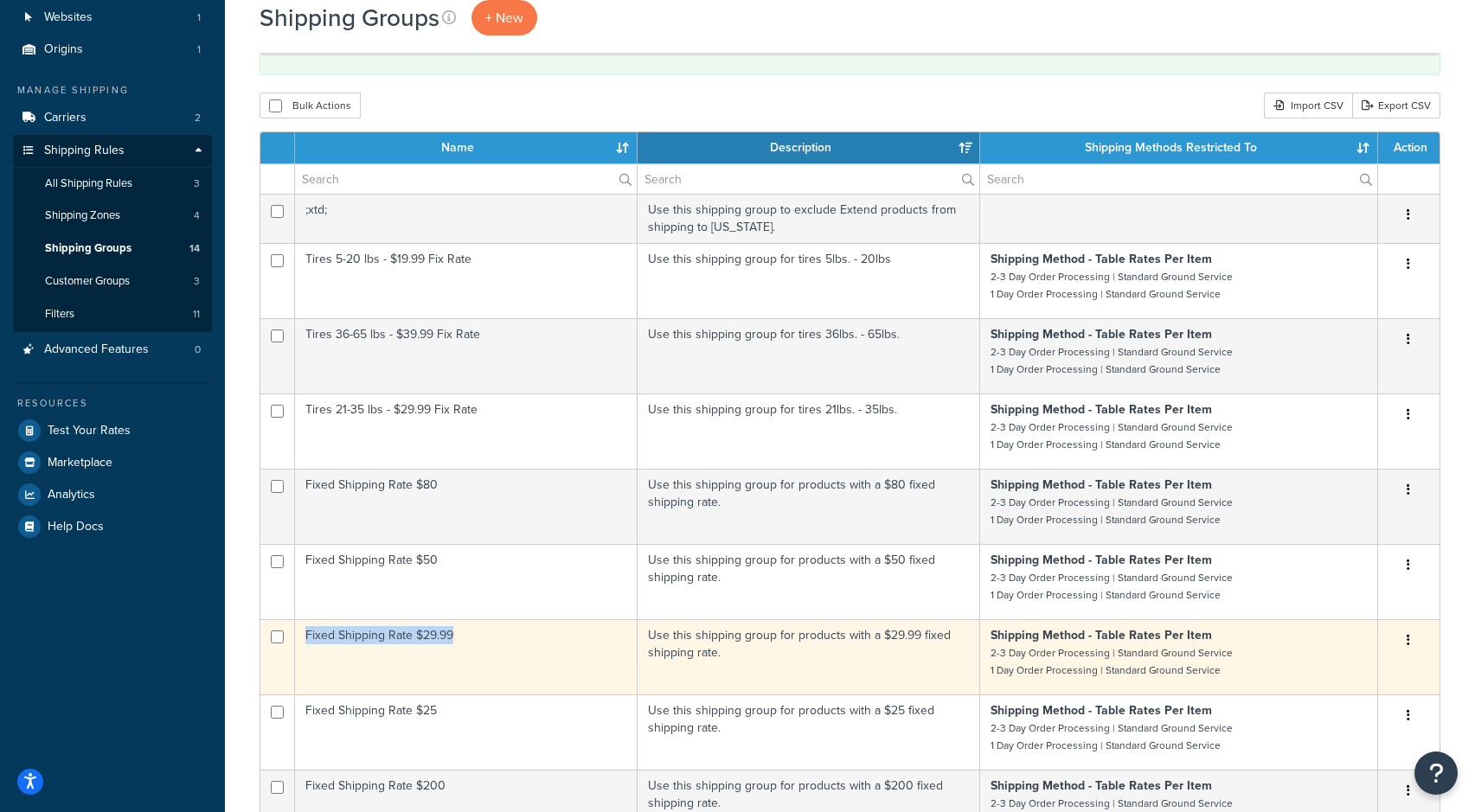
drag, startPoint x: 472, startPoint y: 638, endPoint x: 326, endPoint y: 638, distance: 146.0
click at [326, 638] on td "Fixed Shipping Rate $29.99" at bounding box center [466, 656] width 342 height 75
copy td "Fixed Shipping Rate $29.99"
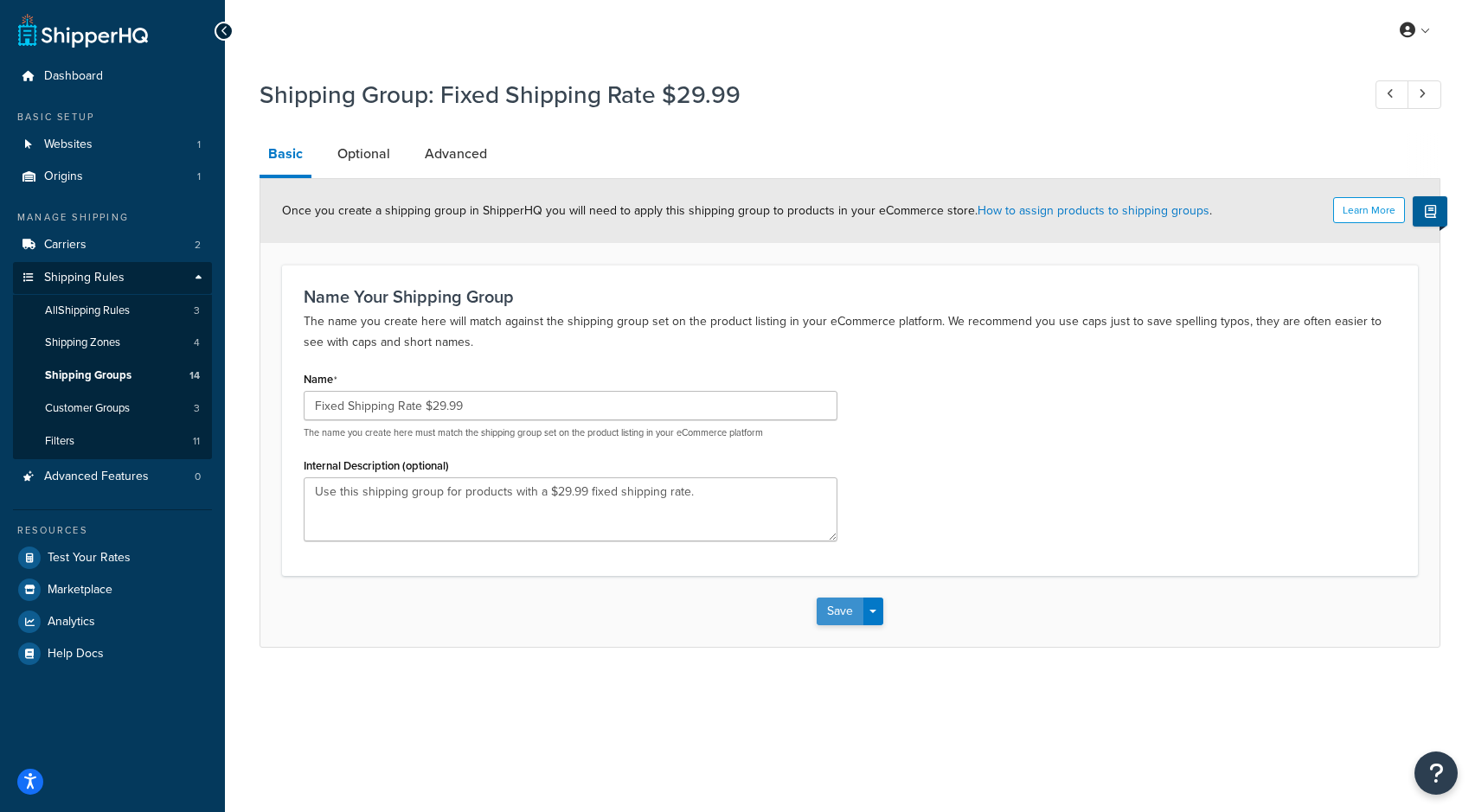
click at [844, 613] on button "Save" at bounding box center [840, 611] width 47 height 27
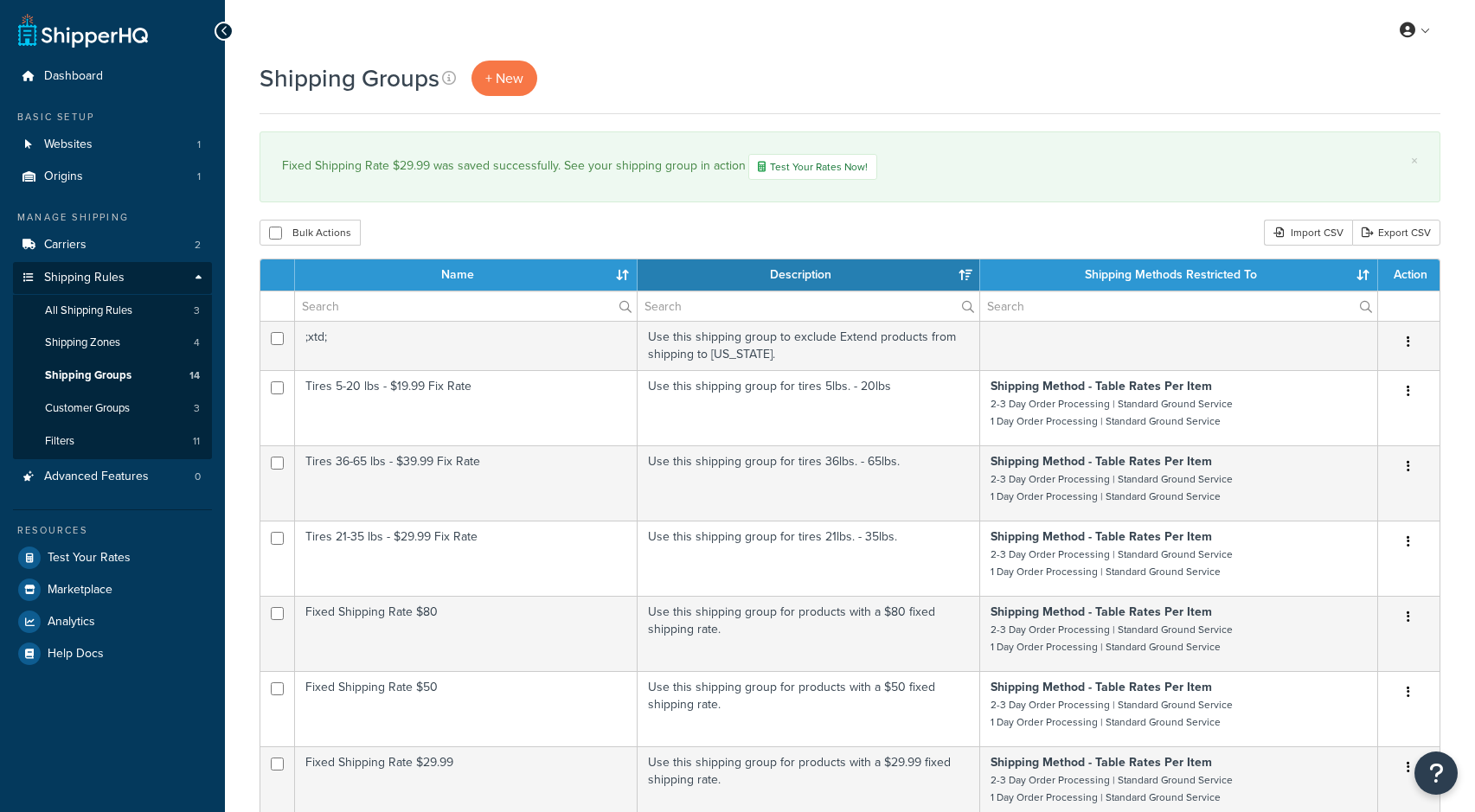
select select "15"
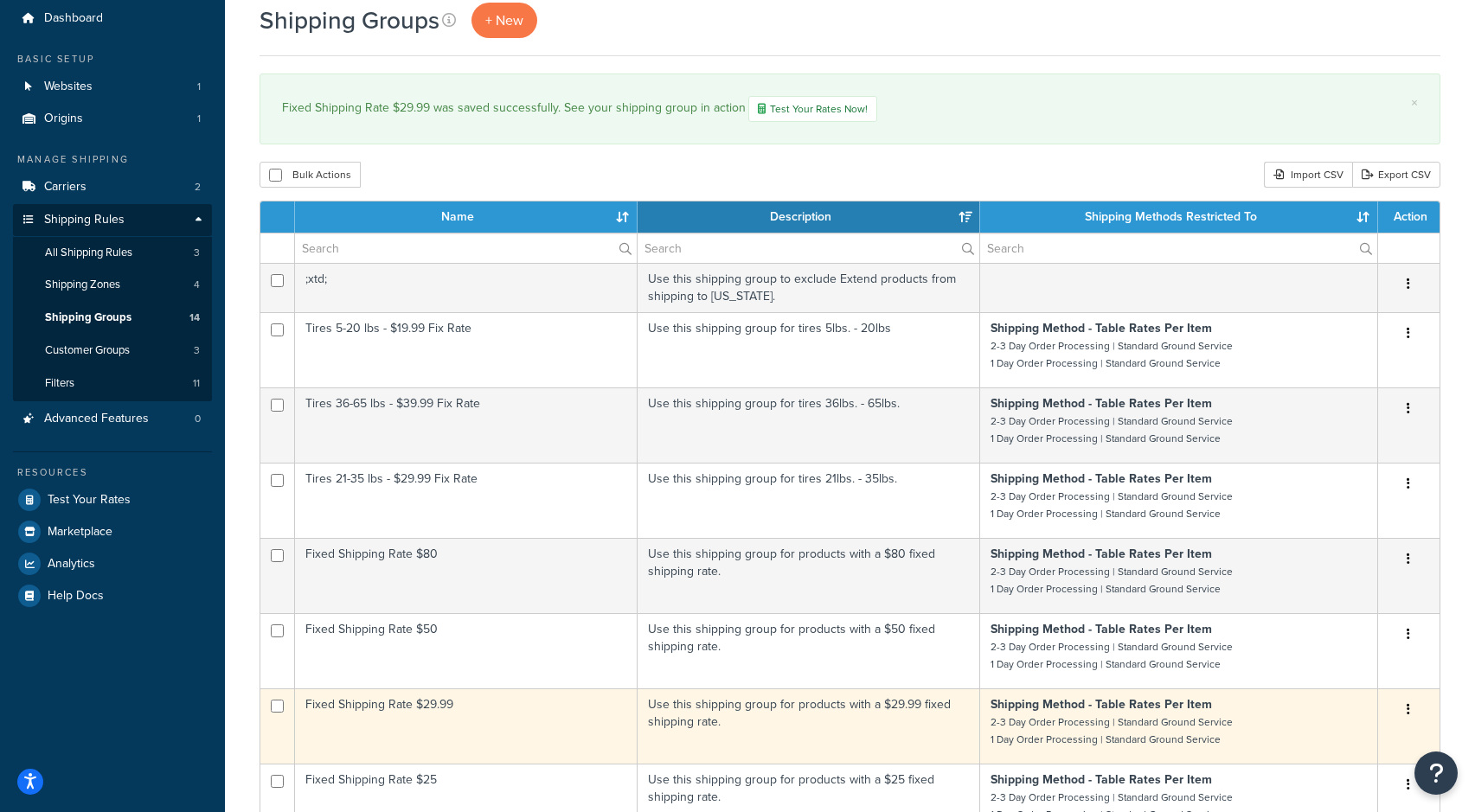
scroll to position [61, 0]
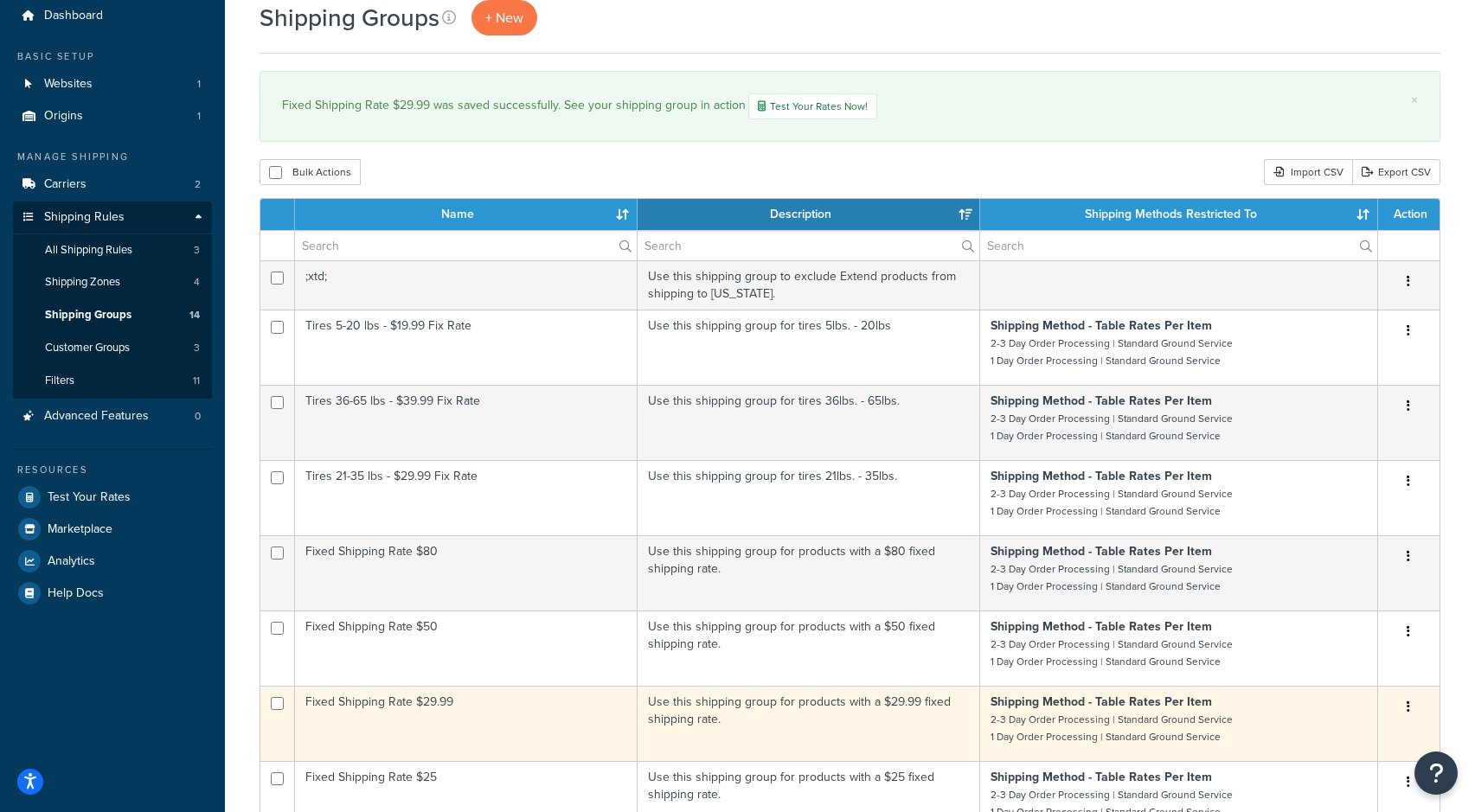
click at [538, 723] on td "Fixed Shipping Rate $29.99" at bounding box center [466, 723] width 342 height 75
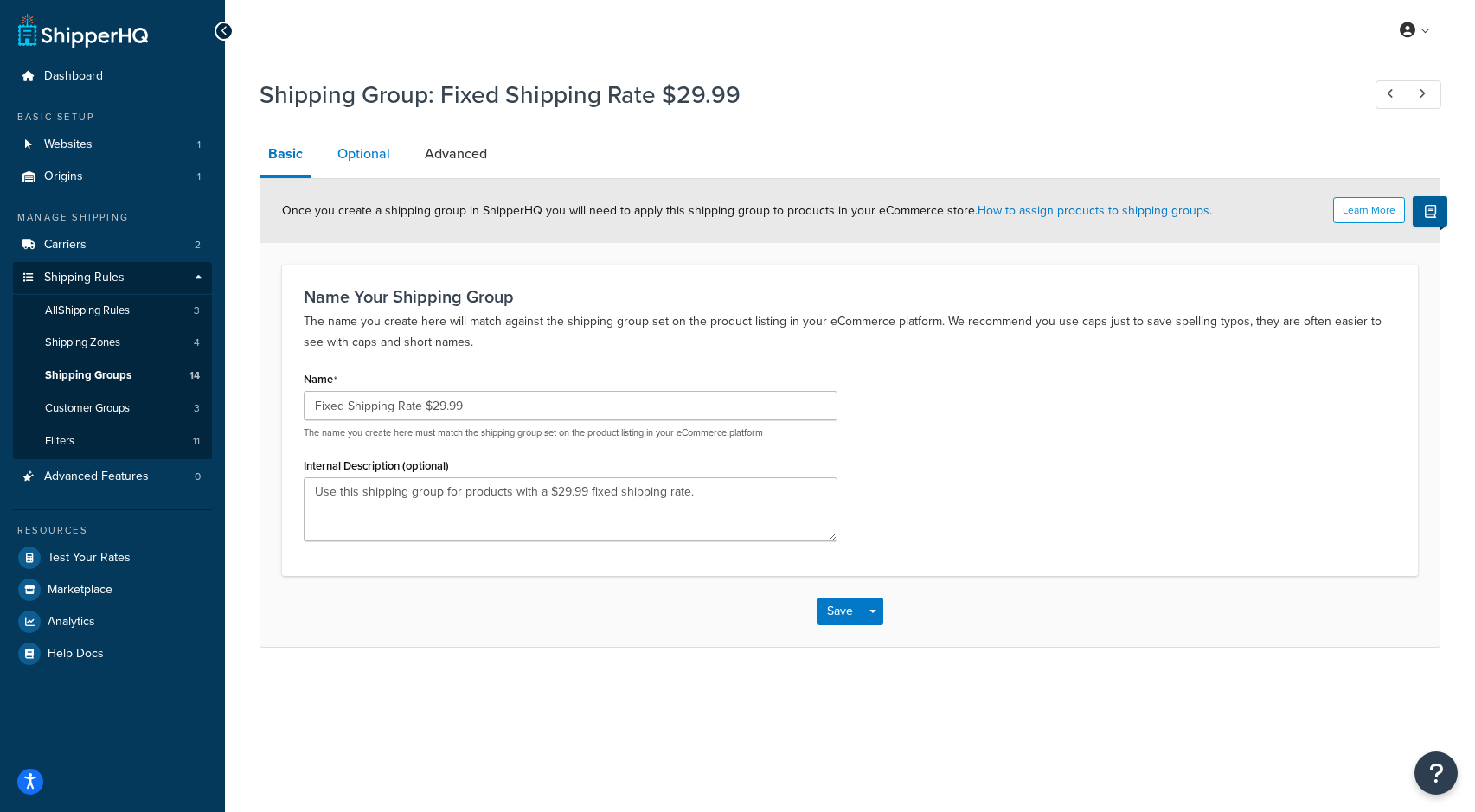
click at [361, 150] on link "Optional" at bounding box center [363, 153] width 70 height 41
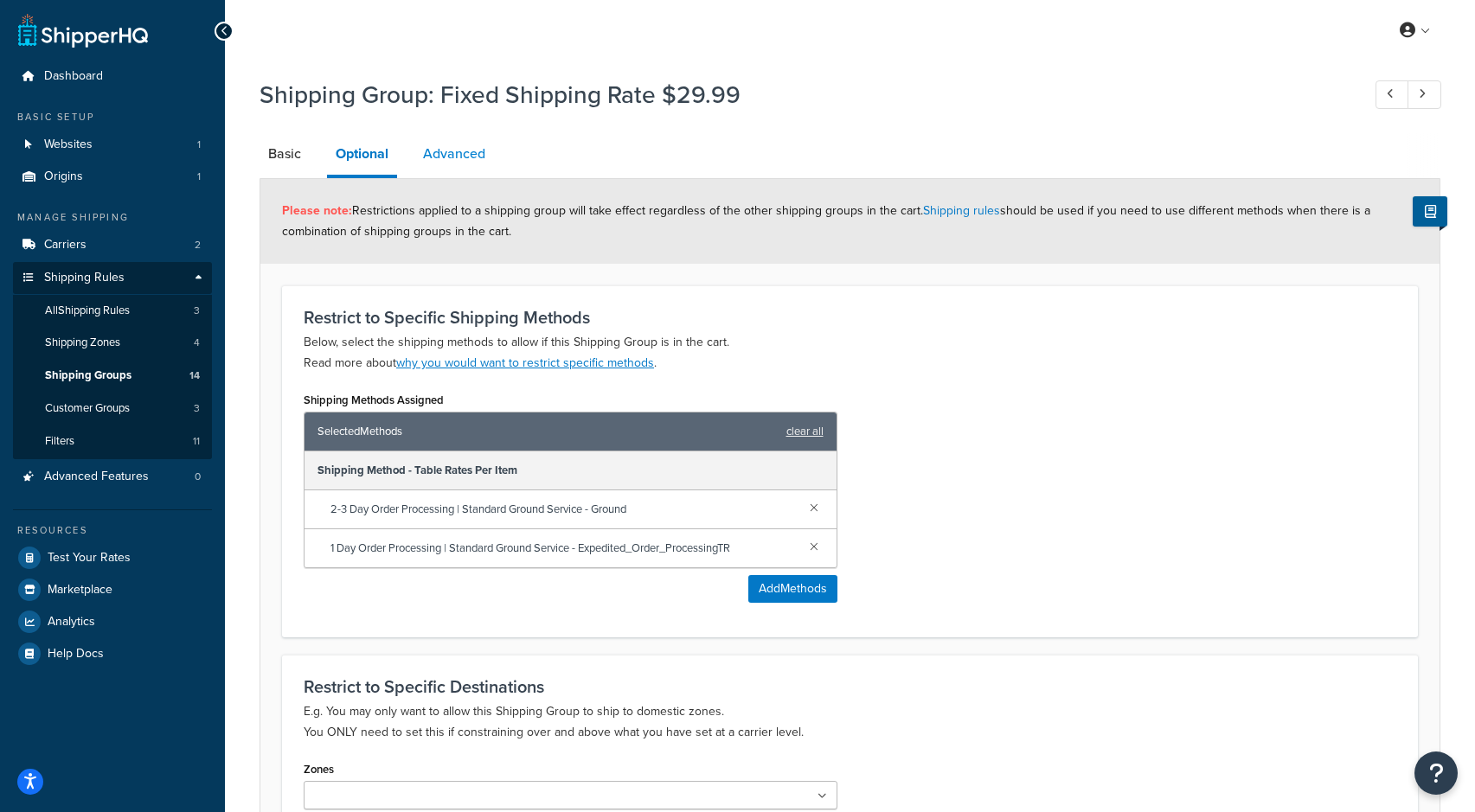
click at [468, 162] on link "Advanced" at bounding box center [454, 153] width 79 height 41
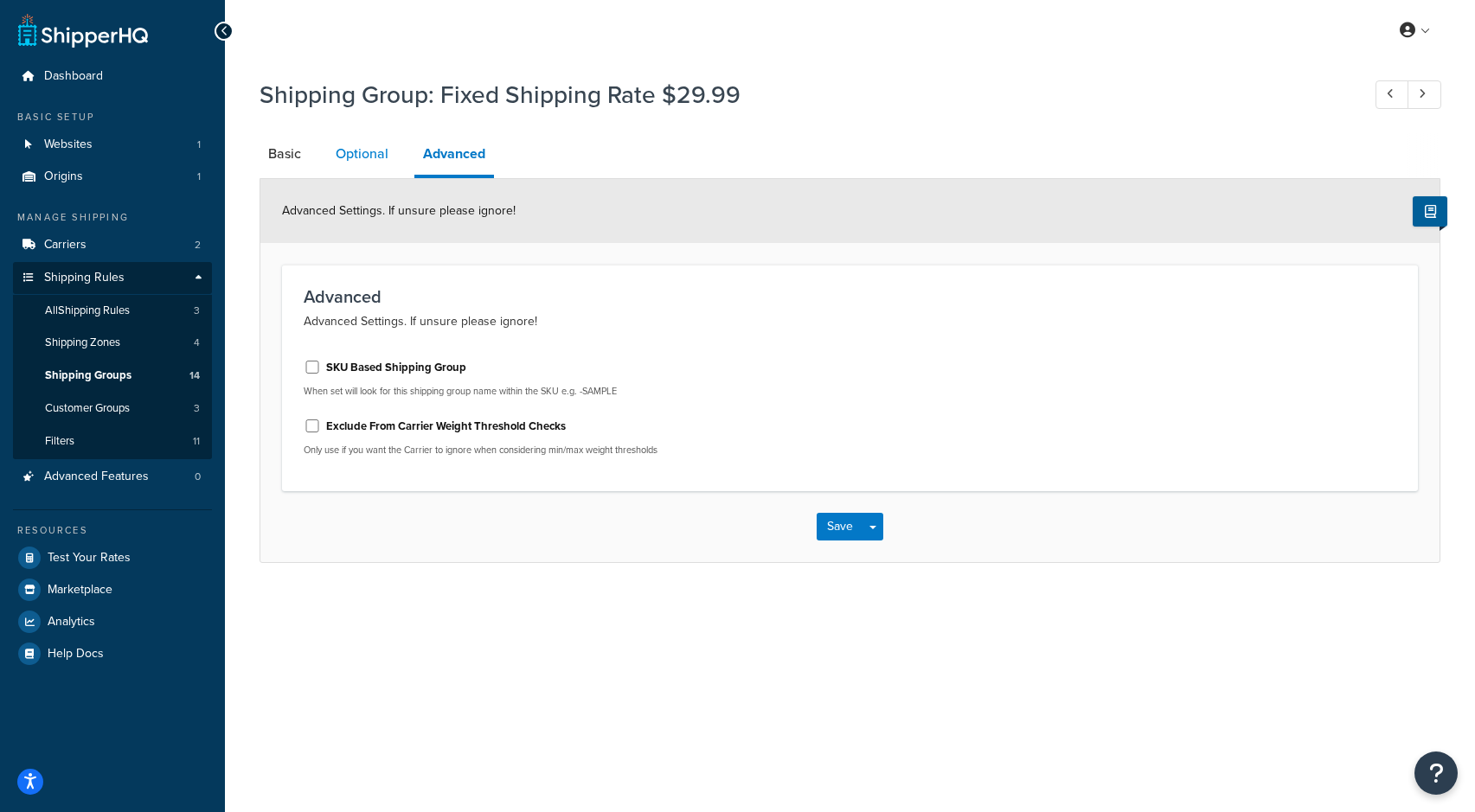
click at [361, 160] on link "Optional" at bounding box center [362, 153] width 70 height 41
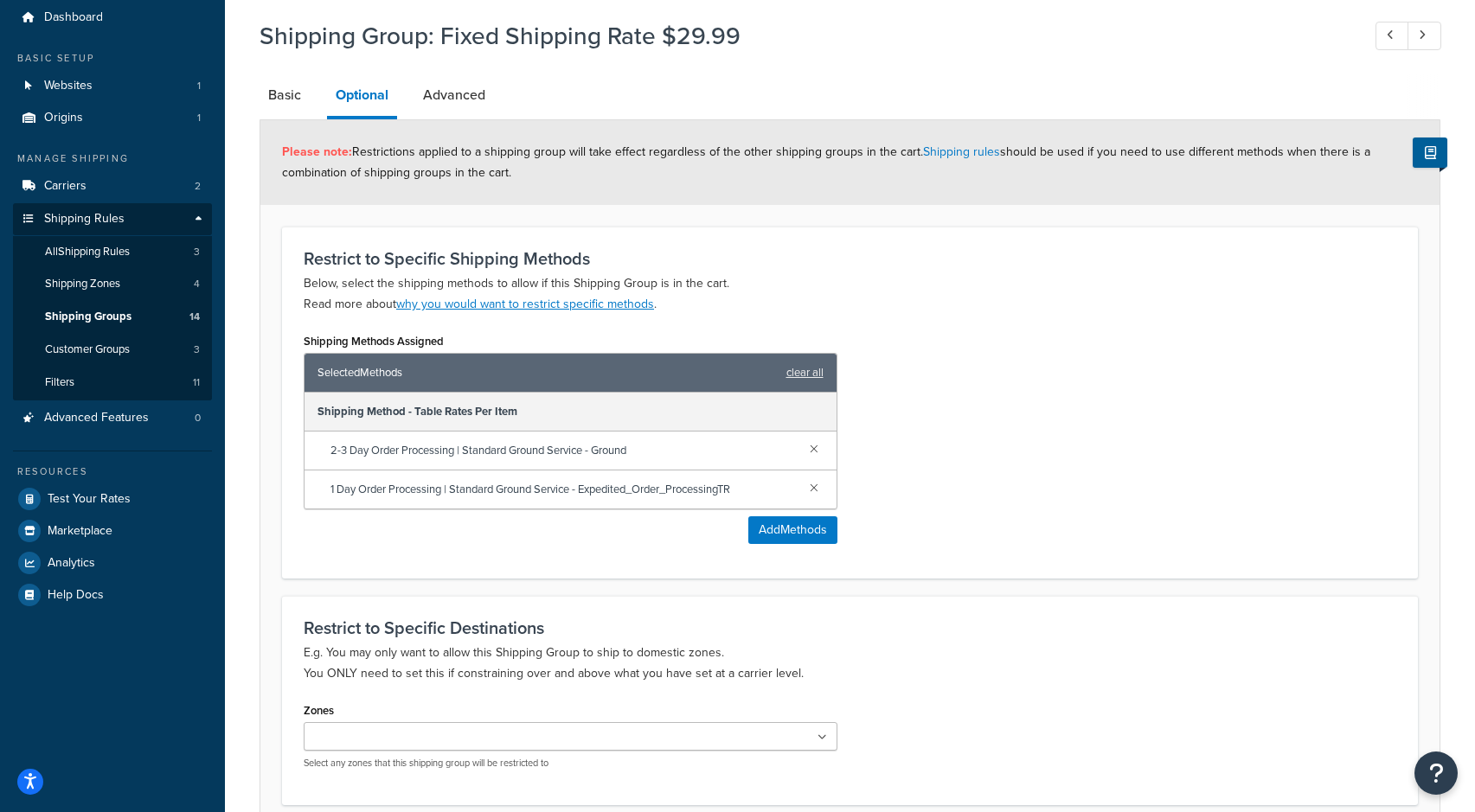
scroll to position [60, 0]
click at [302, 95] on link "Basic" at bounding box center [284, 93] width 50 height 41
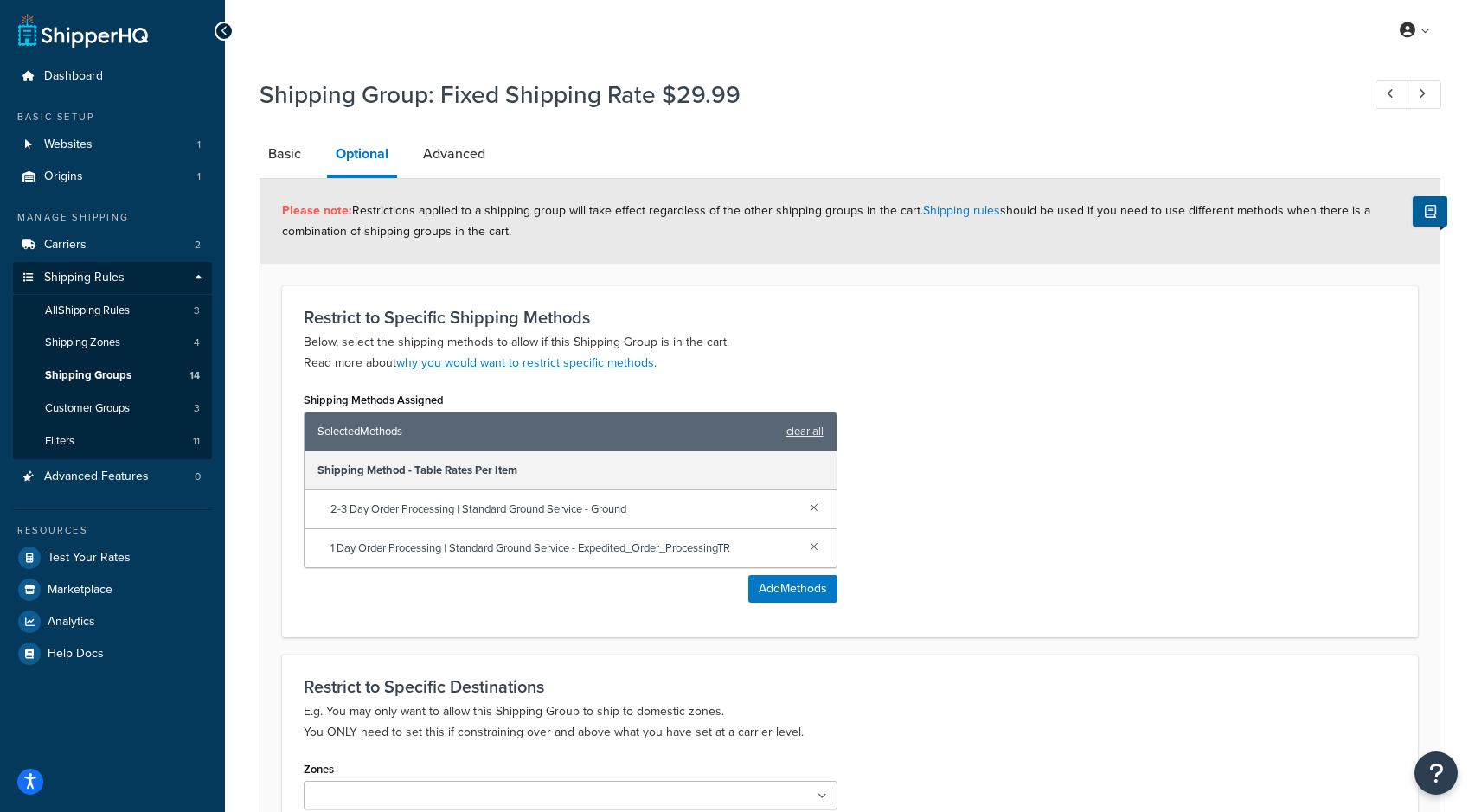
click at [222, 26] on icon at bounding box center [224, 31] width 8 height 12
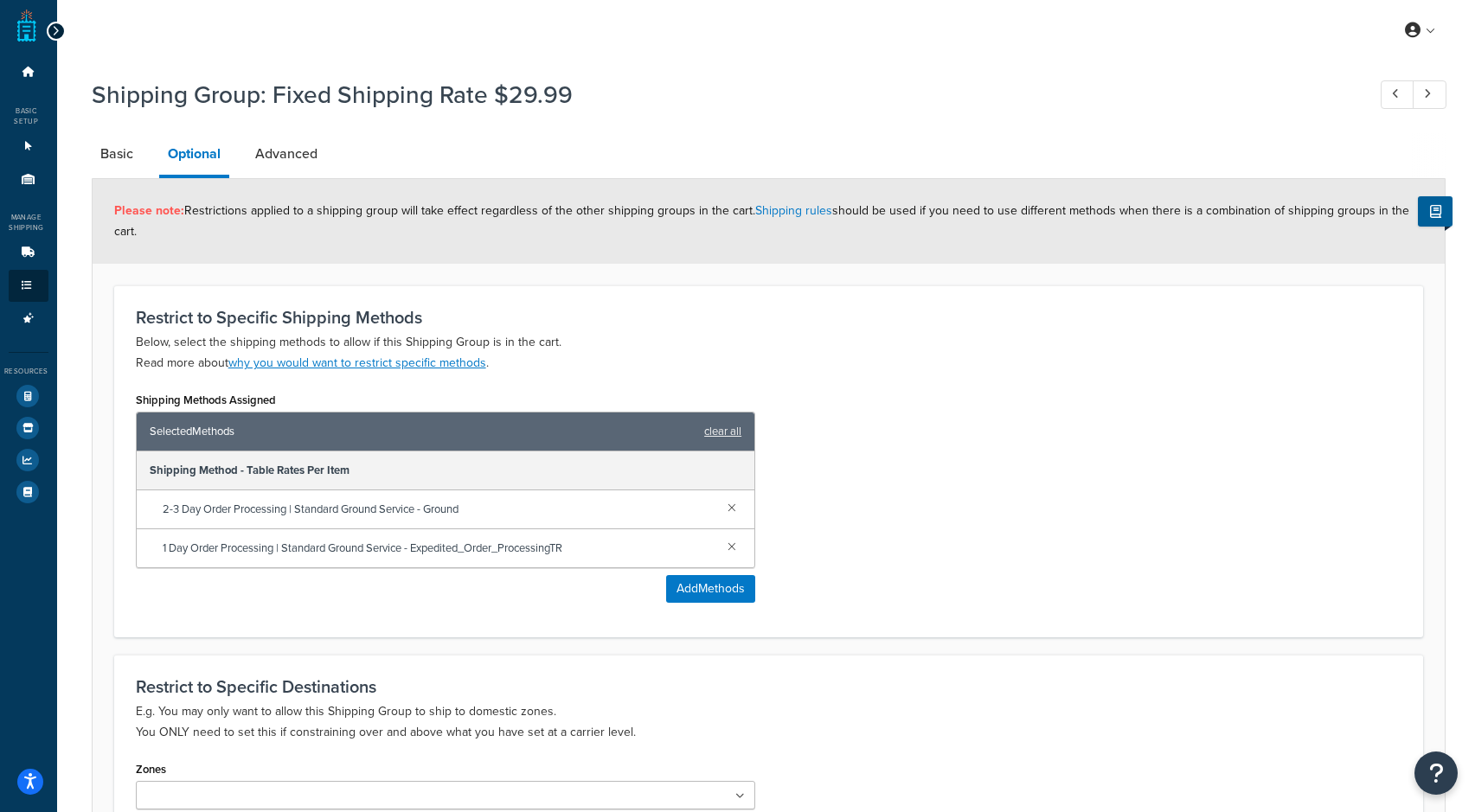
click at [56, 31] on icon at bounding box center [56, 31] width 8 height 12
